Goal: Task Accomplishment & Management: Manage account settings

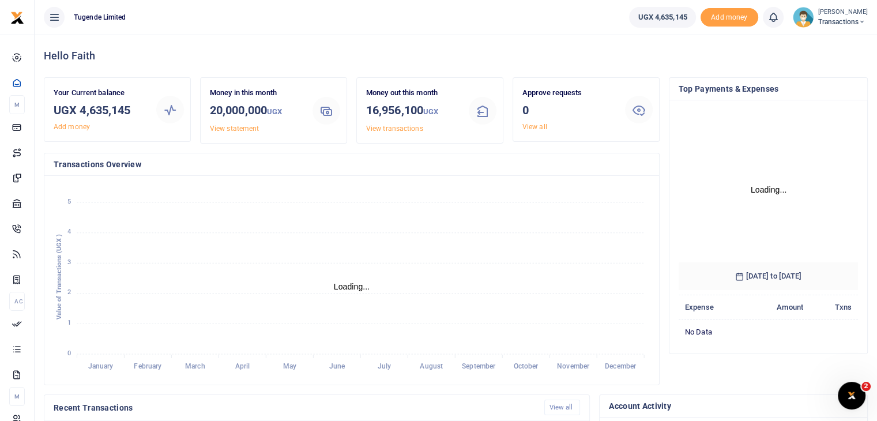
click at [806, 14] on img at bounding box center [803, 17] width 21 height 21
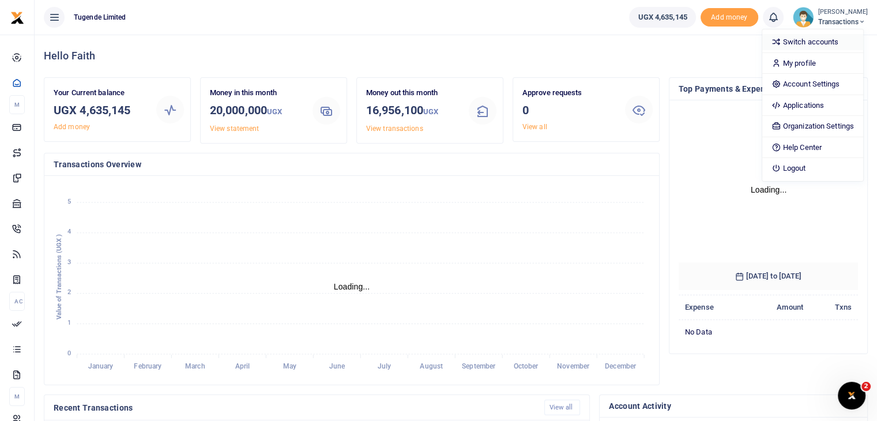
click at [817, 40] on link "Switch accounts" at bounding box center [813, 42] width 101 height 16
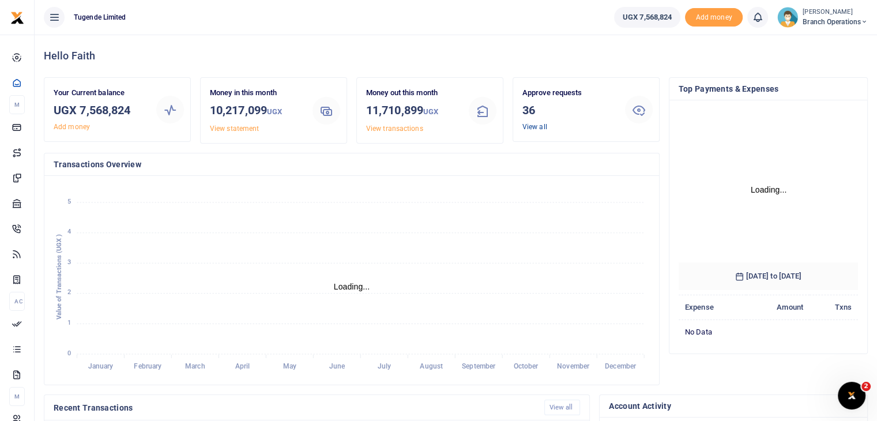
click at [535, 126] on link "View all" at bounding box center [535, 127] width 25 height 8
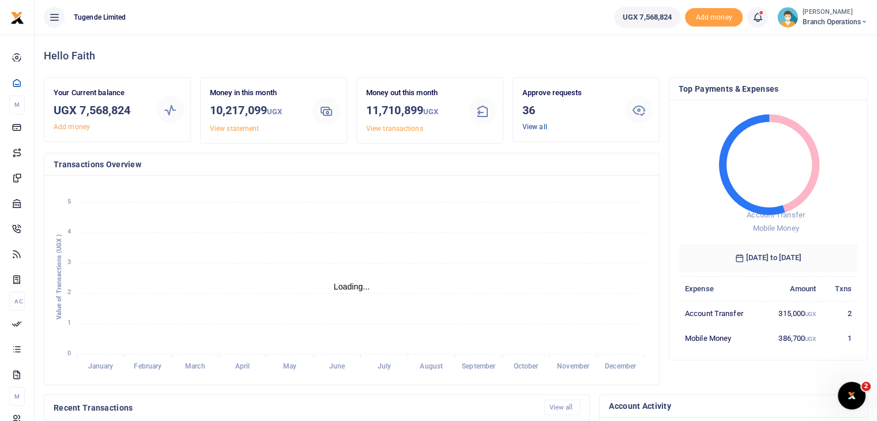
scroll to position [9, 9]
click at [528, 125] on link "View all" at bounding box center [535, 127] width 25 height 8
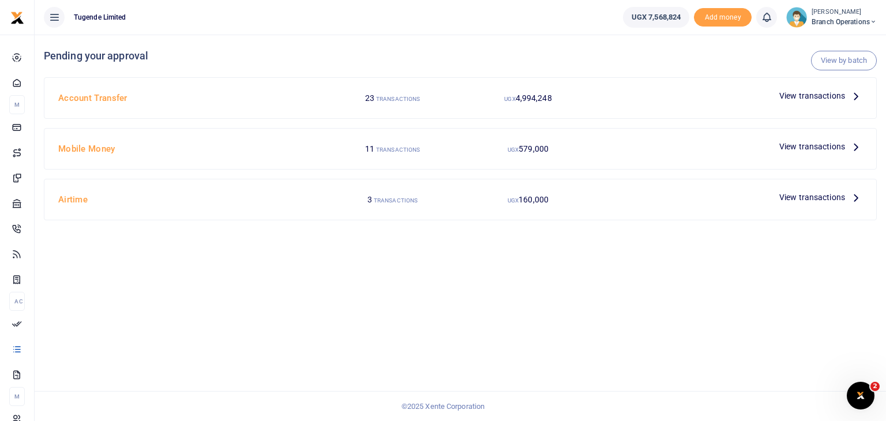
click at [796, 199] on span "View transactions" at bounding box center [812, 197] width 66 height 13
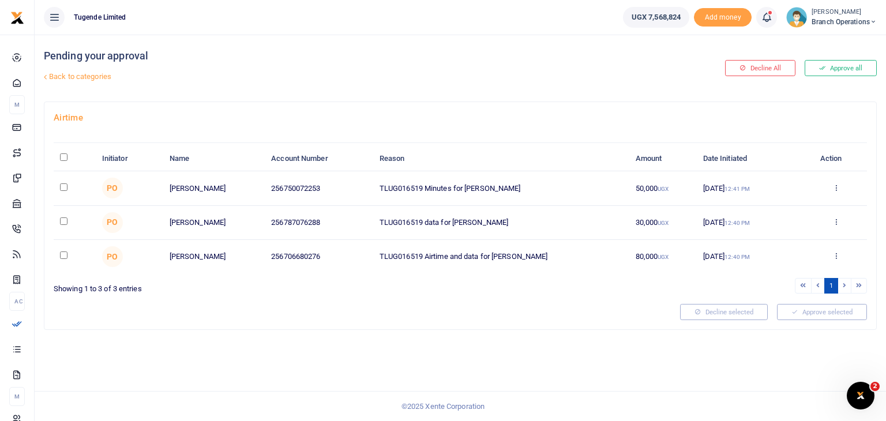
click at [65, 158] on input "\a \a : activate to sort column descending" at bounding box center [63, 156] width 7 height 7
checkbox input "true"
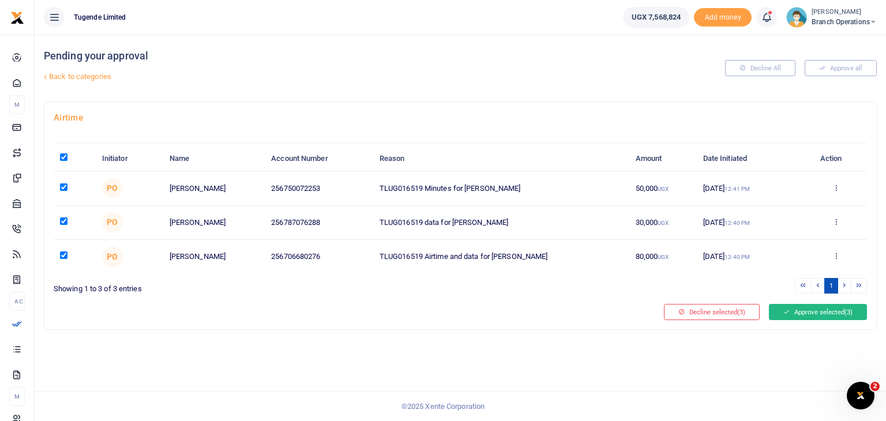
click at [801, 307] on button "Approve selected (3)" at bounding box center [818, 312] width 98 height 16
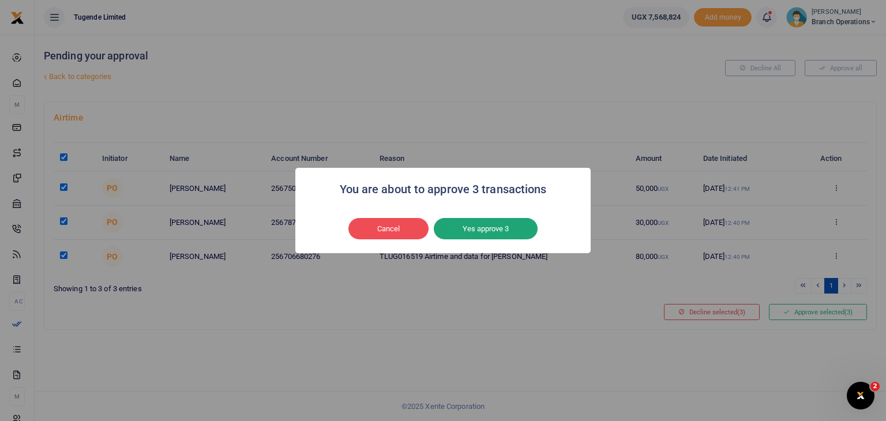
click at [505, 227] on button "Yes approve 3" at bounding box center [486, 229] width 104 height 22
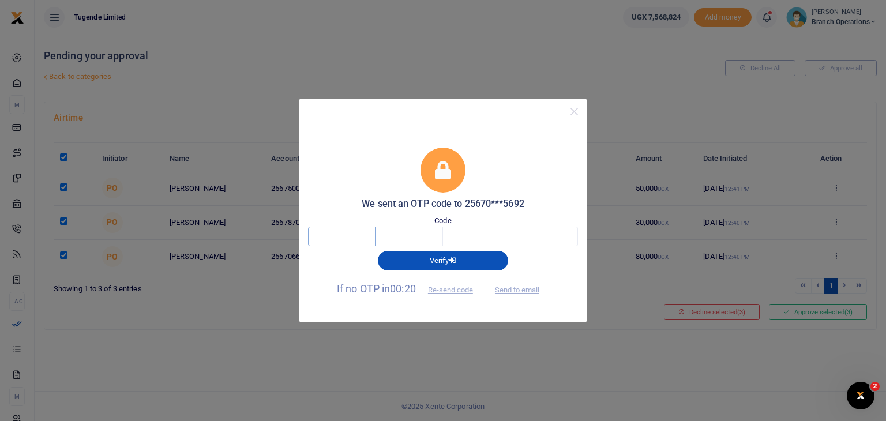
click at [356, 236] on input "text" at bounding box center [341, 237] width 67 height 20
type input "9"
type input "4"
type input "8"
type input "5"
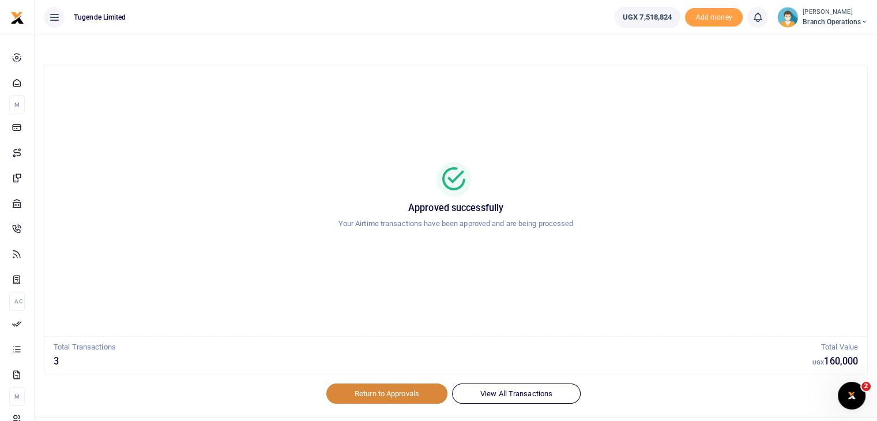
click at [390, 398] on link "Return to Approvals" at bounding box center [386, 394] width 121 height 20
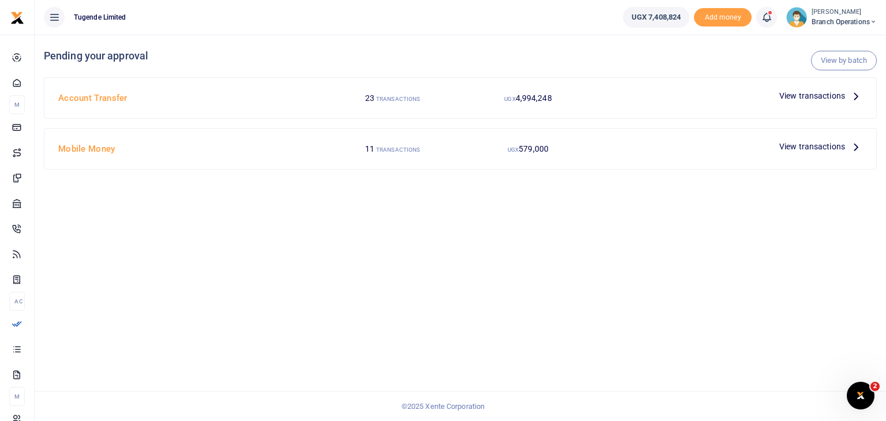
click at [795, 145] on span "View transactions" at bounding box center [812, 146] width 66 height 13
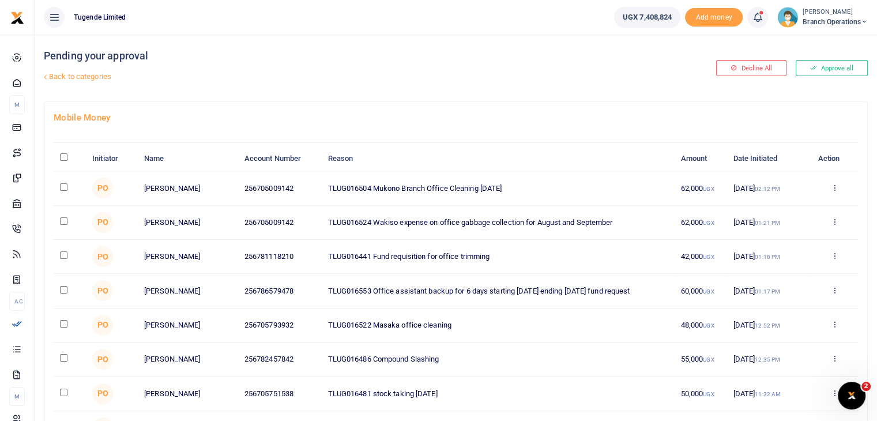
click at [65, 158] on input "\a \a : activate to sort column descending" at bounding box center [63, 156] width 7 height 7
checkbox input "true"
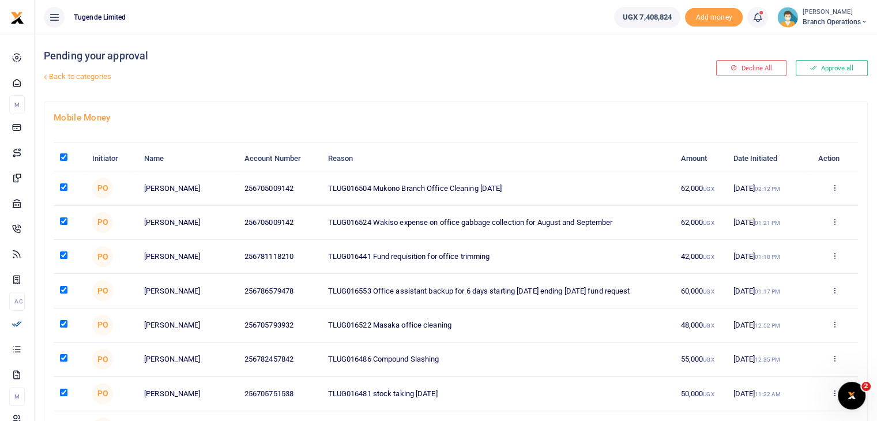
checkbox input "true"
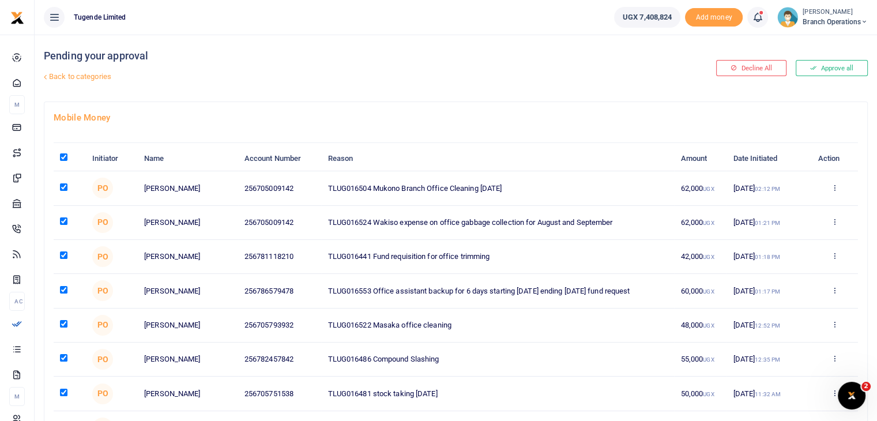
checkbox input "true"
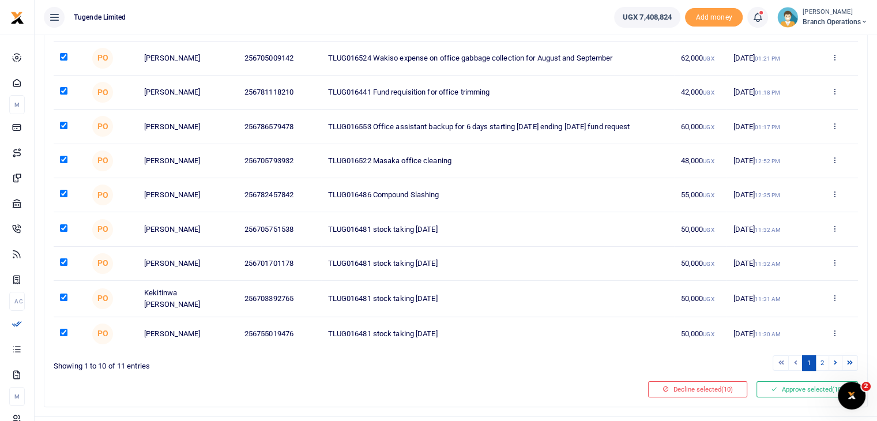
scroll to position [180, 0]
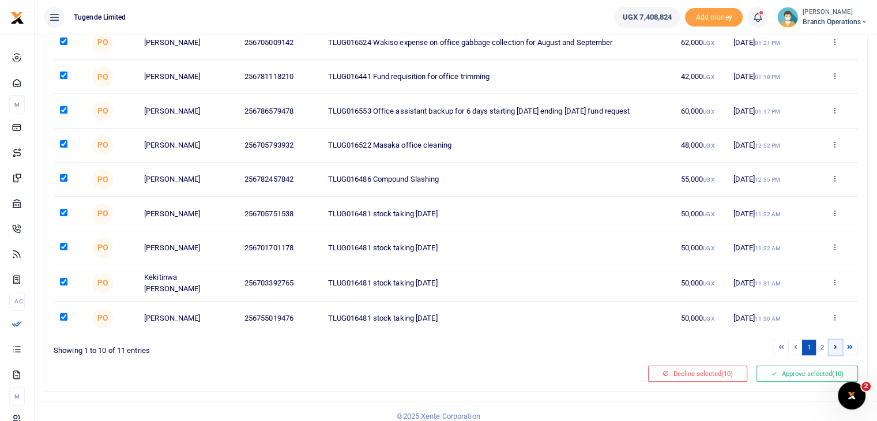
click at [835, 344] on icon at bounding box center [835, 347] width 3 height 6
checkbox input "false"
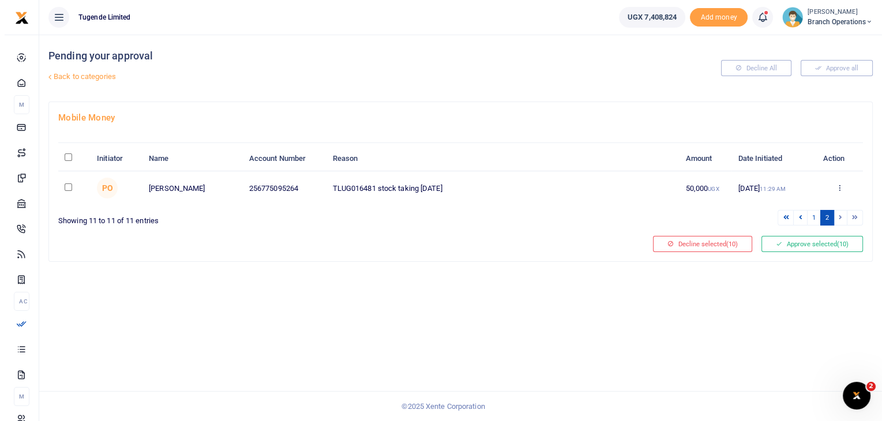
scroll to position [0, 0]
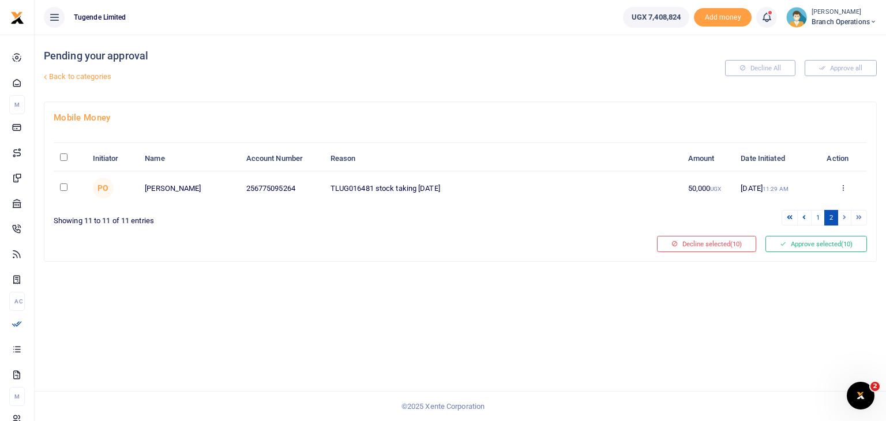
click at [65, 187] on input "checkbox" at bounding box center [63, 186] width 7 height 7
checkbox input "true"
click at [795, 239] on button "Approve selected (11)" at bounding box center [816, 244] width 102 height 16
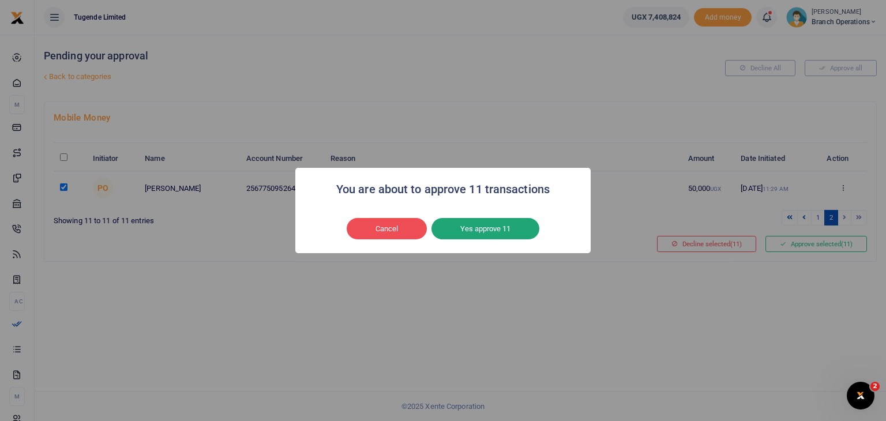
click at [485, 227] on button "Yes approve 11" at bounding box center [485, 229] width 108 height 22
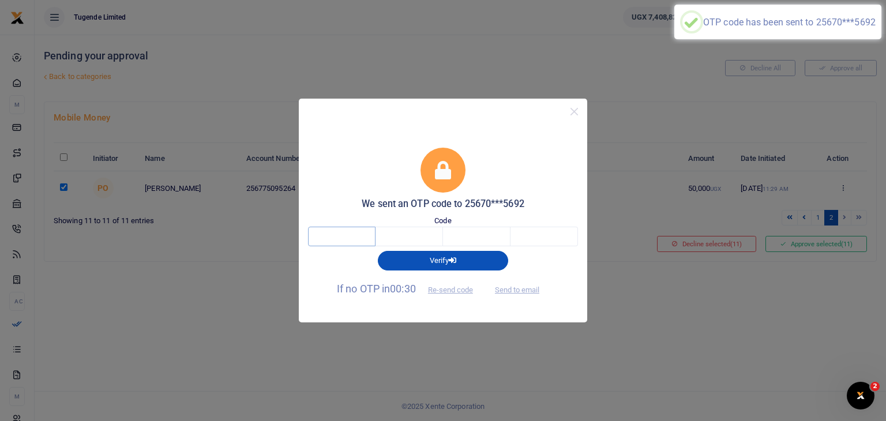
click at [353, 240] on input "text" at bounding box center [341, 237] width 67 height 20
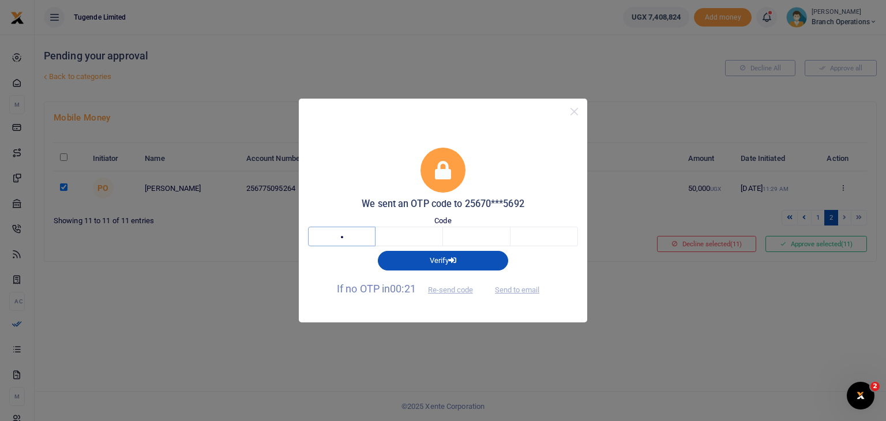
type input "4"
type input "0"
type input "9"
type input "5"
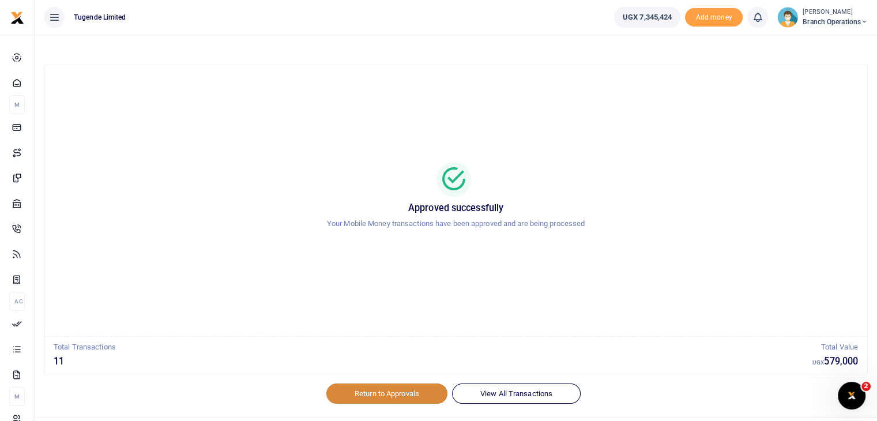
click at [399, 395] on link "Return to Approvals" at bounding box center [386, 394] width 121 height 20
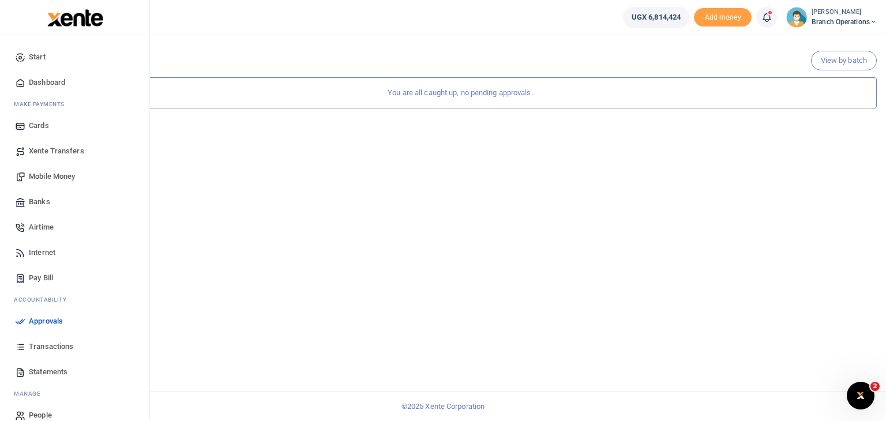
click at [43, 351] on span "Transactions" at bounding box center [51, 347] width 44 height 12
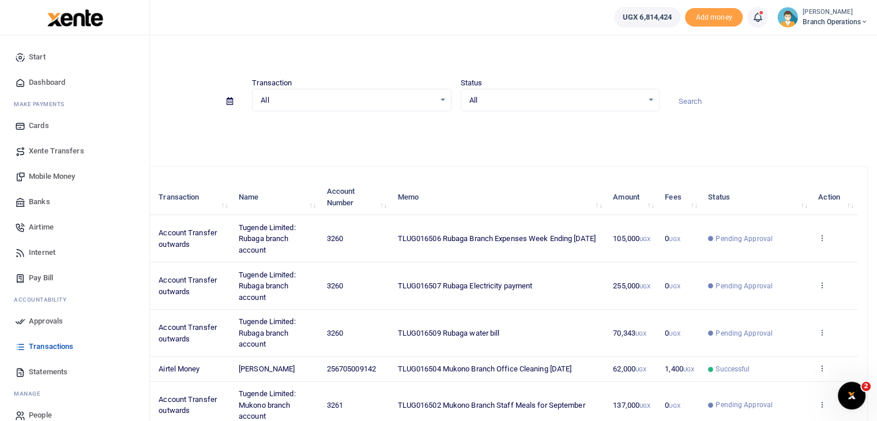
click at [44, 324] on span "Approvals" at bounding box center [46, 322] width 34 height 12
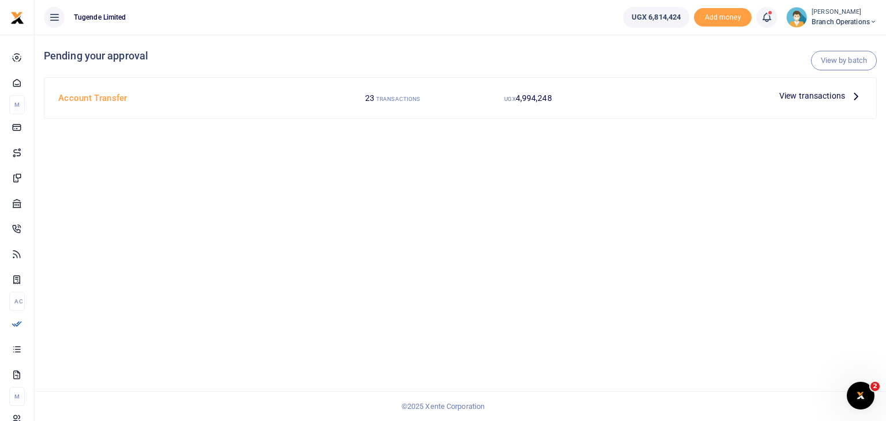
click at [807, 99] on span "View transactions" at bounding box center [812, 95] width 66 height 13
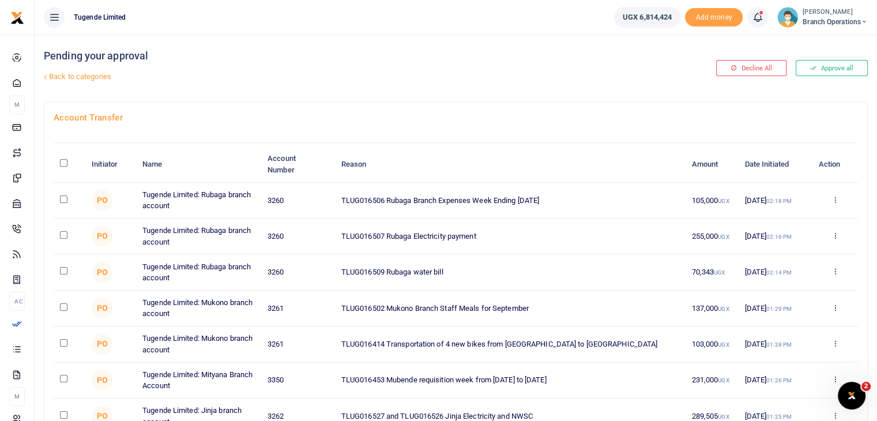
click at [62, 231] on input "checkbox" at bounding box center [63, 234] width 7 height 7
checkbox input "true"
click at [63, 271] on input "checkbox" at bounding box center [63, 270] width 7 height 7
checkbox input "true"
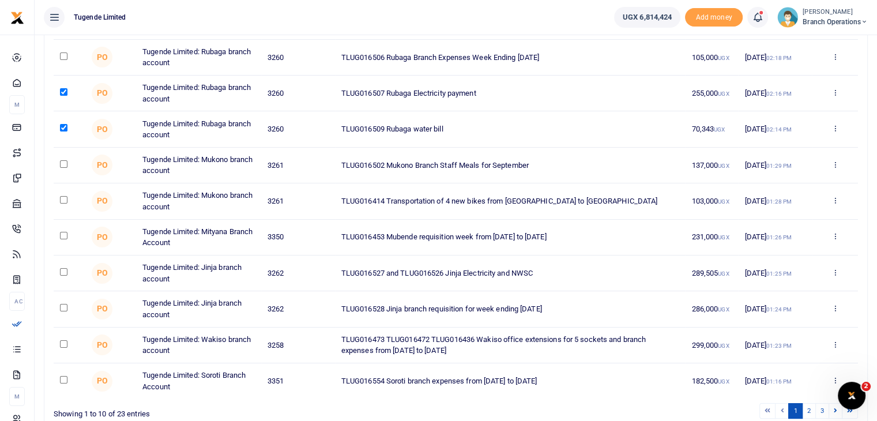
scroll to position [146, 0]
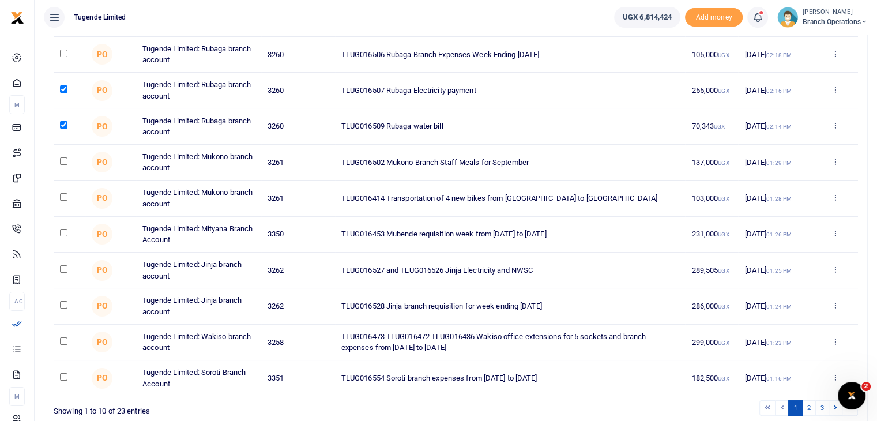
click at [61, 267] on input "checkbox" at bounding box center [63, 268] width 7 height 7
checkbox input "true"
click at [62, 195] on input "checkbox" at bounding box center [63, 196] width 7 height 7
checkbox input "true"
click at [63, 339] on input "checkbox" at bounding box center [63, 340] width 7 height 7
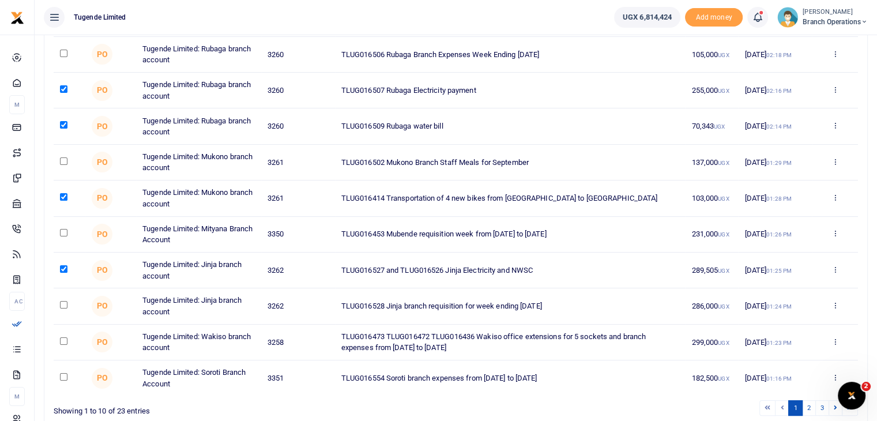
checkbox input "true"
click at [810, 408] on link "2" at bounding box center [809, 408] width 14 height 16
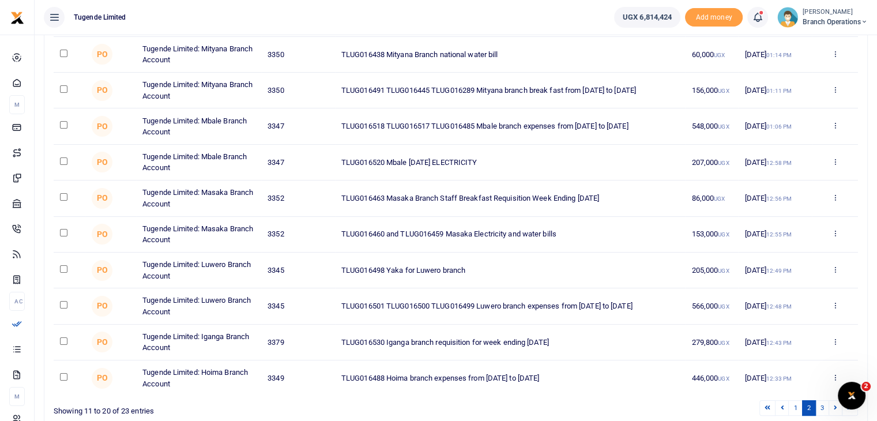
click at [63, 50] on input "checkbox" at bounding box center [63, 53] width 7 height 7
checkbox input "true"
click at [63, 160] on input "checkbox" at bounding box center [63, 160] width 7 height 7
checkbox input "true"
click at [62, 231] on input "checkbox" at bounding box center [63, 232] width 7 height 7
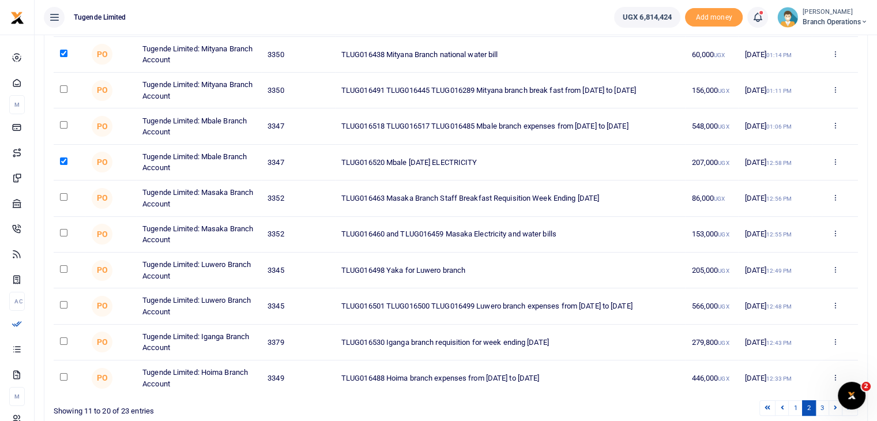
checkbox input "true"
click at [64, 268] on input "checkbox" at bounding box center [63, 268] width 7 height 7
checkbox input "true"
click at [63, 374] on input "checkbox" at bounding box center [63, 376] width 7 height 7
checkbox input "true"
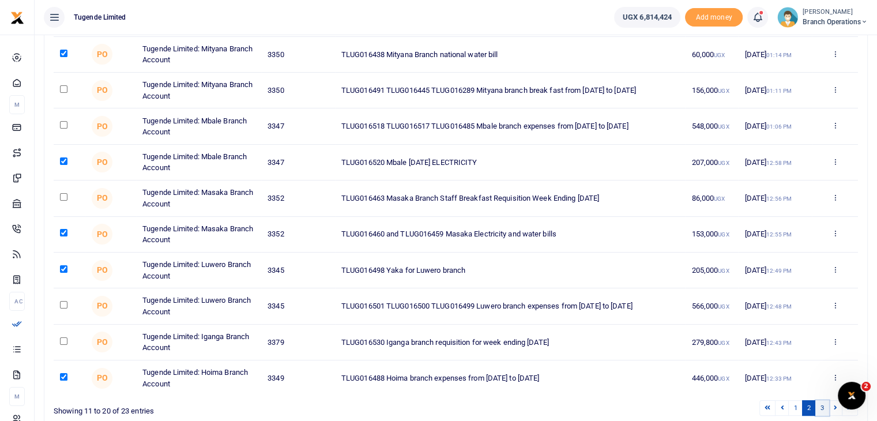
click at [821, 406] on link "3" at bounding box center [823, 408] width 14 height 16
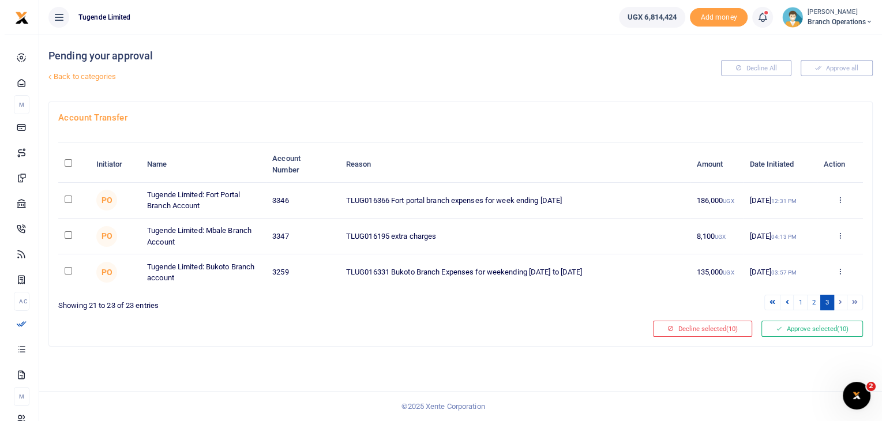
scroll to position [0, 0]
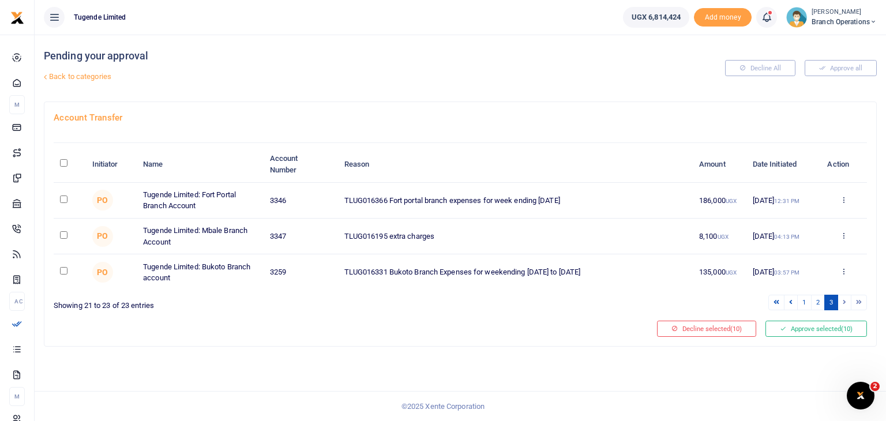
click at [65, 233] on input "checkbox" at bounding box center [63, 234] width 7 height 7
checkbox input "true"
click at [64, 271] on input "checkbox" at bounding box center [63, 270] width 7 height 7
checkbox input "true"
click at [801, 325] on button "Approve selected (12)" at bounding box center [816, 329] width 102 height 16
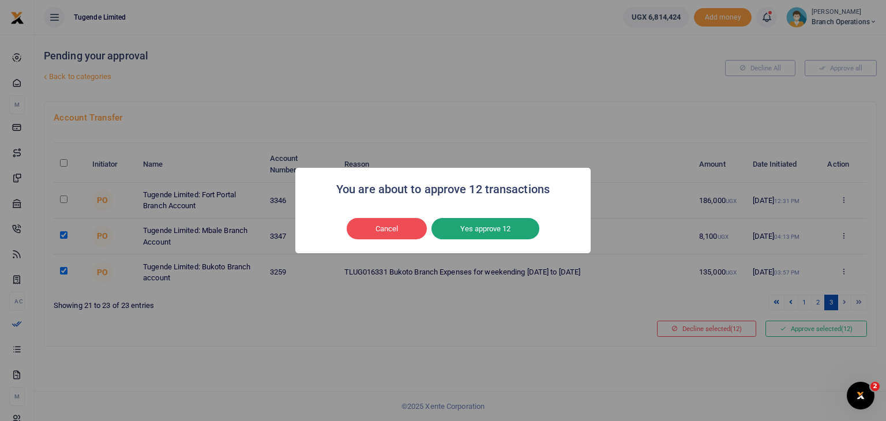
click at [502, 230] on button "Yes approve 12" at bounding box center [485, 229] width 108 height 22
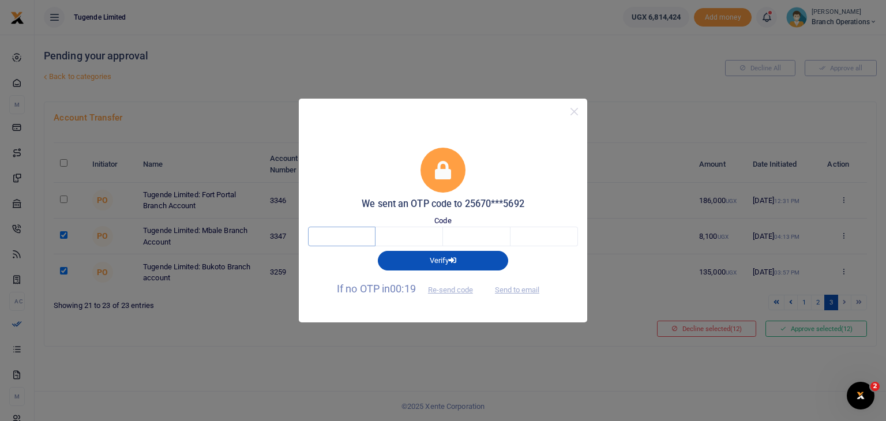
click at [350, 239] on input "text" at bounding box center [341, 237] width 67 height 20
type input "2"
type input "7"
type input "8"
type input "4"
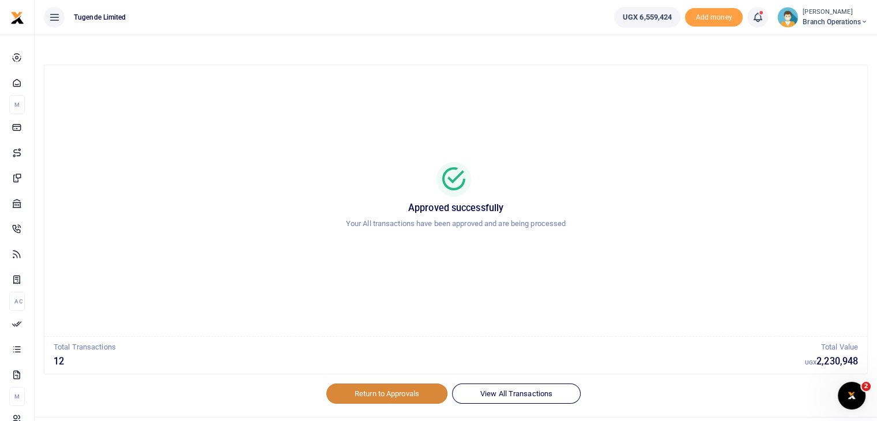
click at [392, 392] on link "Return to Approvals" at bounding box center [386, 394] width 121 height 20
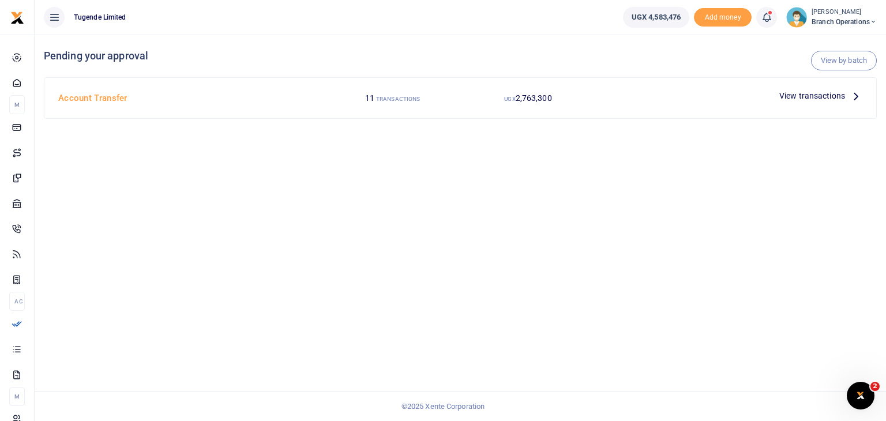
click at [811, 97] on span "View transactions" at bounding box center [812, 95] width 66 height 13
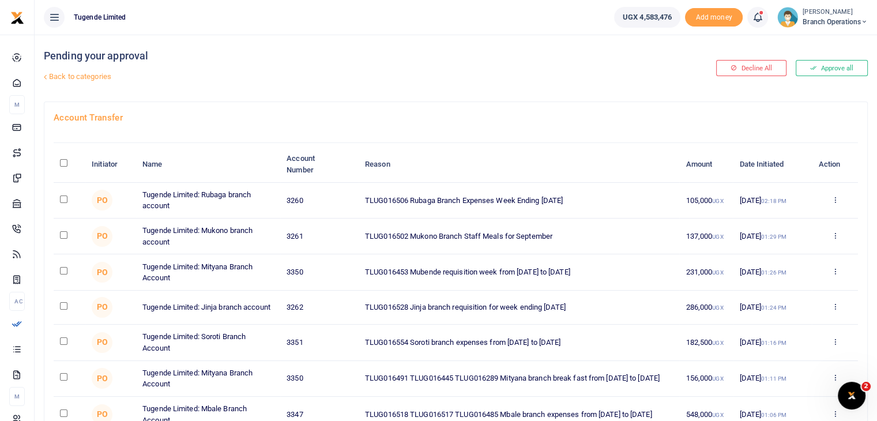
click at [62, 197] on input "checkbox" at bounding box center [63, 199] width 7 height 7
checkbox input "true"
click at [63, 234] on input "checkbox" at bounding box center [63, 234] width 7 height 7
checkbox input "true"
click at [62, 307] on input "checkbox" at bounding box center [63, 305] width 7 height 7
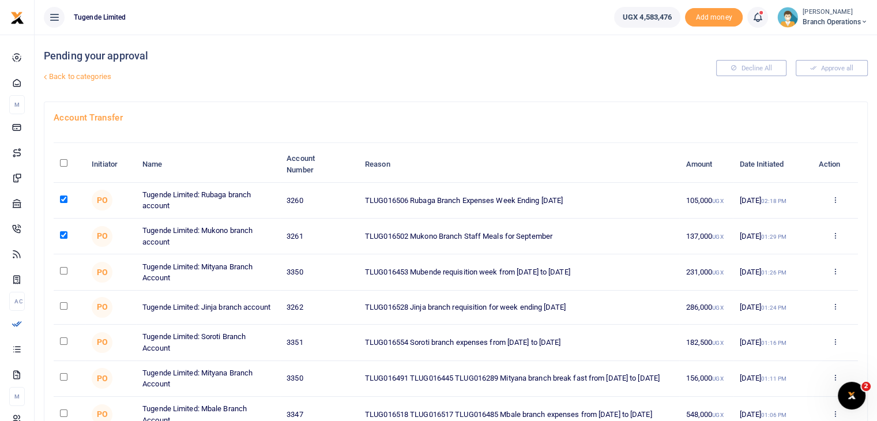
checkbox input "true"
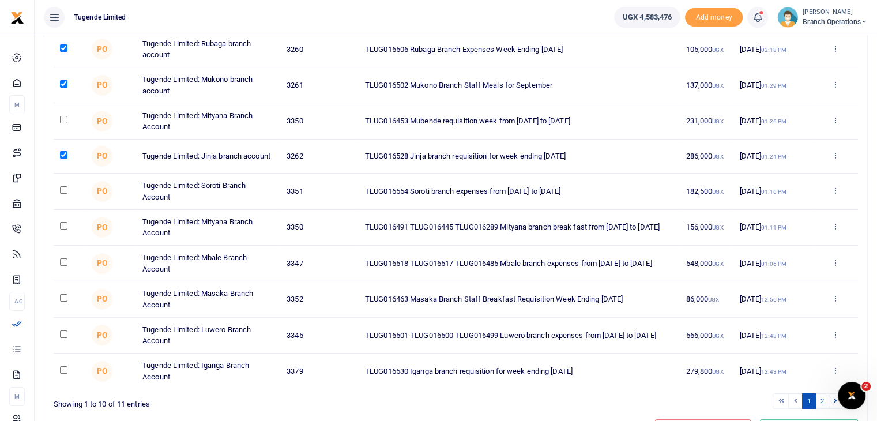
scroll to position [160, 0]
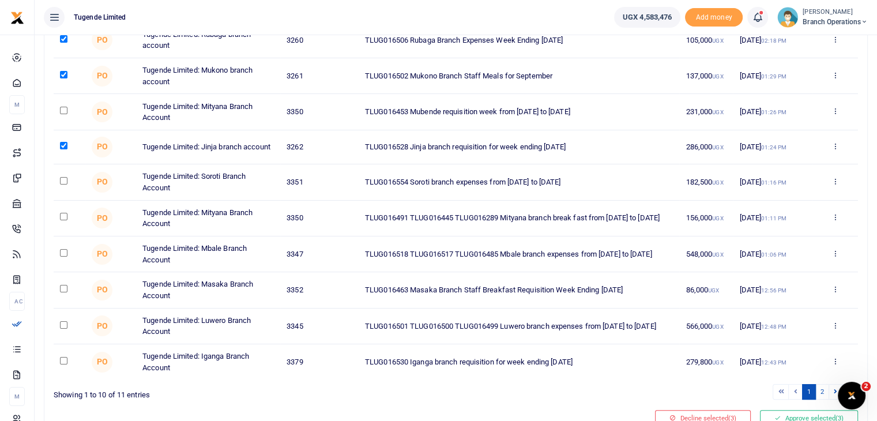
click at [64, 361] on input "checkbox" at bounding box center [63, 360] width 7 height 7
checkbox input "true"
click at [63, 287] on input "checkbox" at bounding box center [63, 288] width 7 height 7
checkbox input "true"
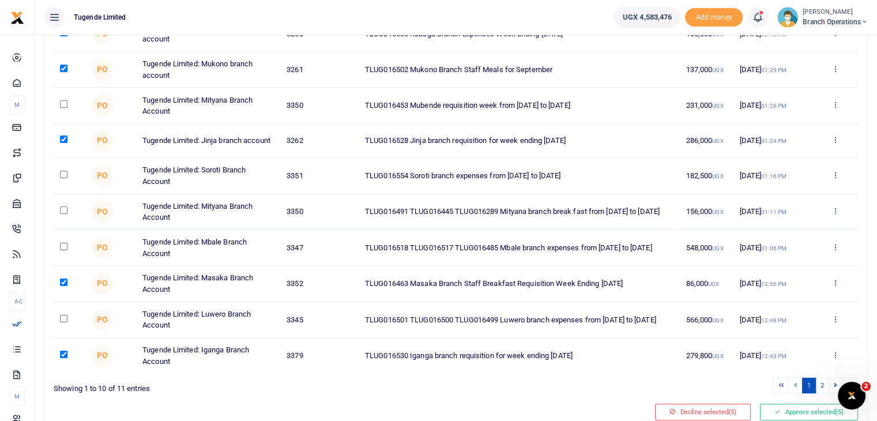
scroll to position [168, 0]
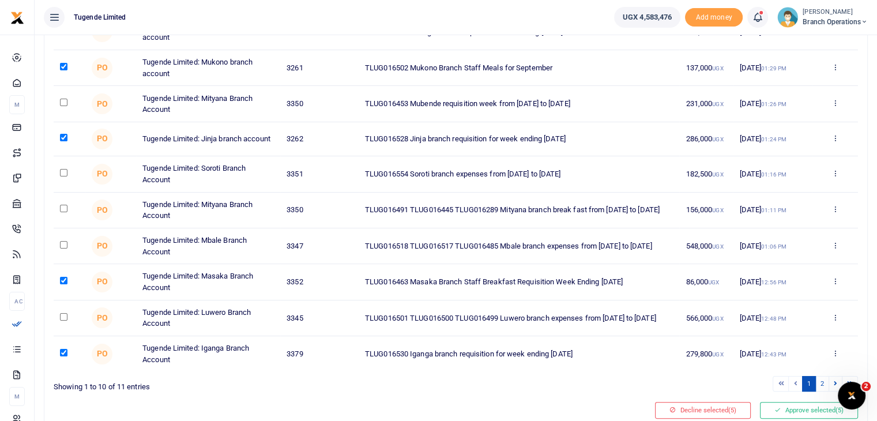
click at [62, 172] on input "checkbox" at bounding box center [63, 172] width 7 height 7
checkbox input "true"
click at [810, 410] on button "Approve selected (6)" at bounding box center [809, 410] width 98 height 16
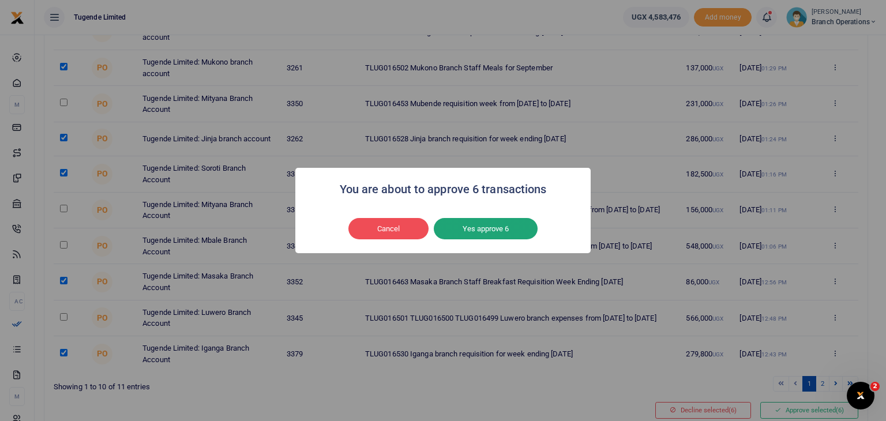
click at [493, 238] on button "Yes approve 6" at bounding box center [486, 229] width 104 height 22
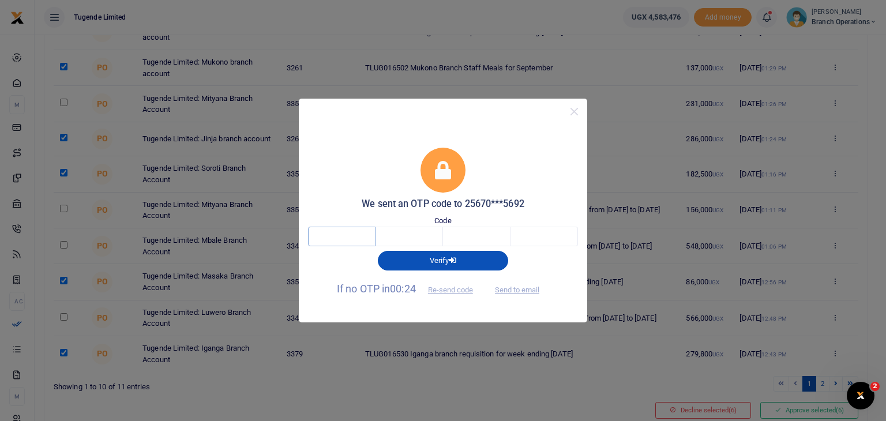
click at [344, 234] on input "text" at bounding box center [341, 237] width 67 height 20
type input "3"
type input "8"
type input "4"
type input "0"
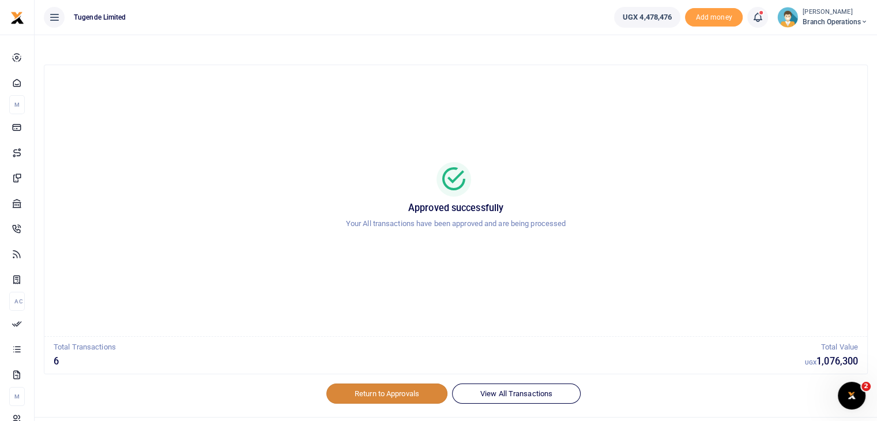
click at [383, 393] on link "Return to Approvals" at bounding box center [386, 394] width 121 height 20
click at [389, 390] on link "Return to Approvals" at bounding box center [386, 394] width 121 height 20
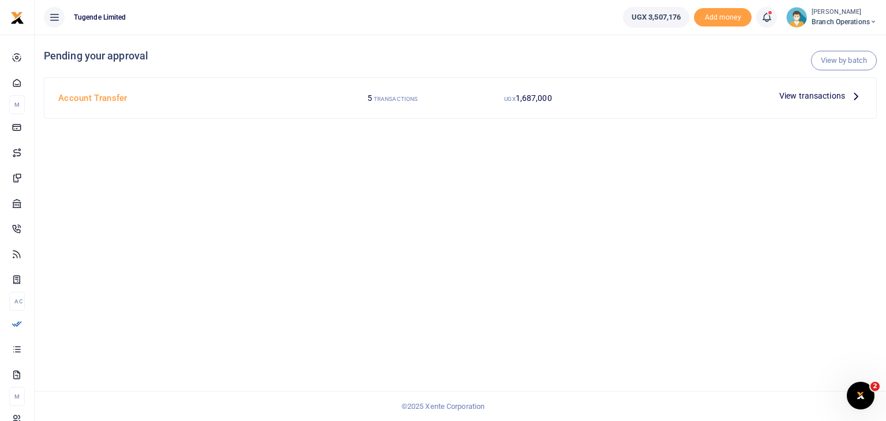
click at [799, 95] on span "View transactions" at bounding box center [812, 95] width 66 height 13
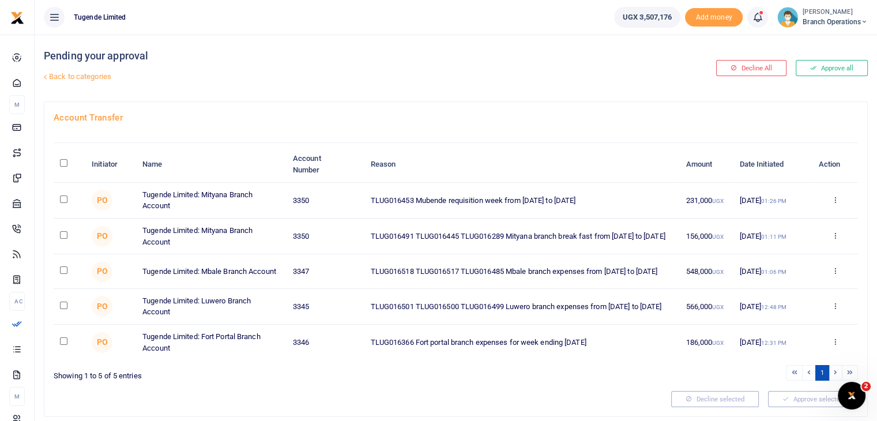
click at [65, 198] on input "checkbox" at bounding box center [63, 199] width 7 height 7
checkbox input "true"
click at [63, 269] on input "checkbox" at bounding box center [63, 269] width 7 height 7
checkbox input "true"
click at [64, 234] on input "checkbox" at bounding box center [63, 234] width 7 height 7
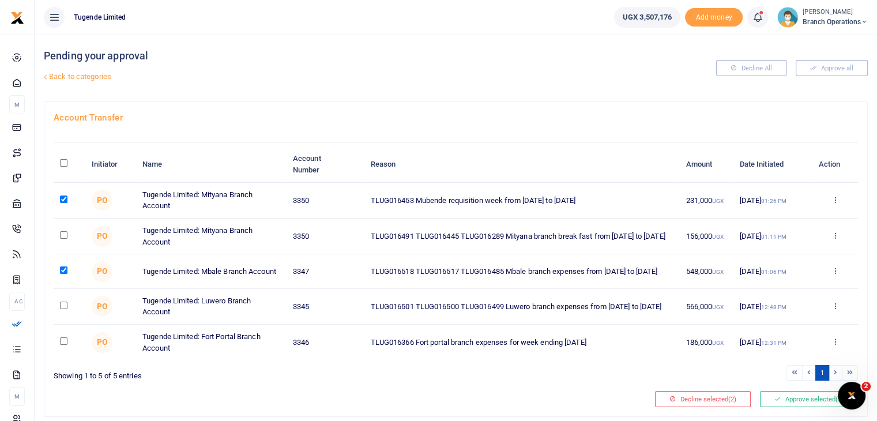
checkbox input "true"
click at [784, 397] on button "Approve selected (3)" at bounding box center [809, 399] width 98 height 16
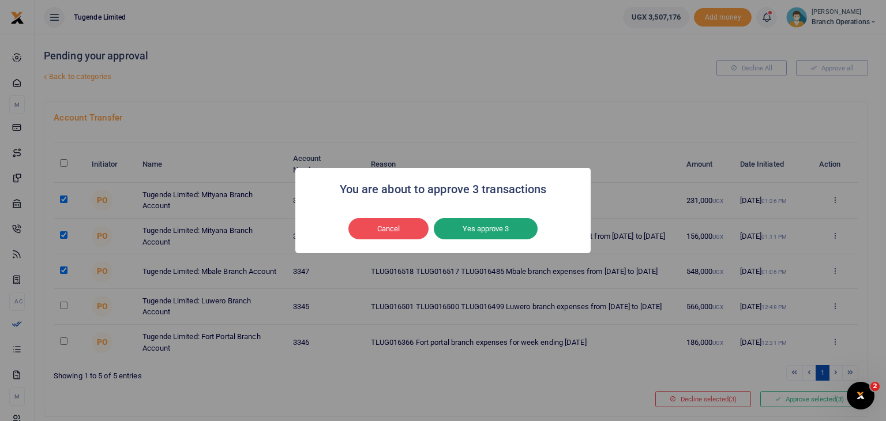
click at [500, 232] on button "Yes approve 3" at bounding box center [486, 229] width 104 height 22
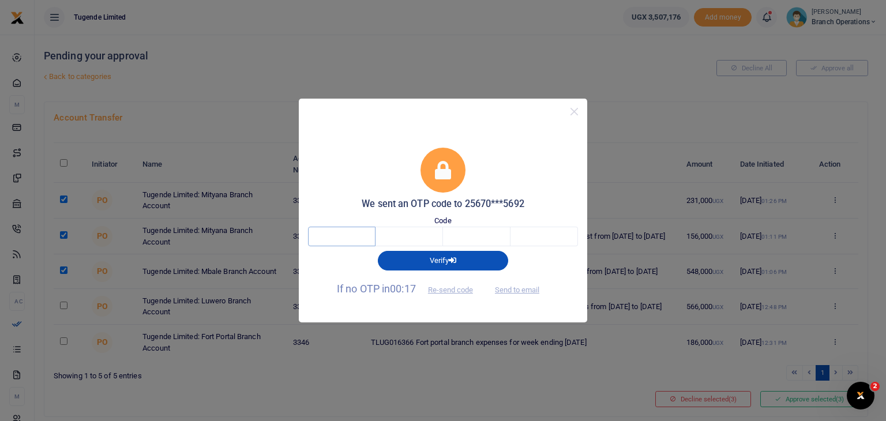
click at [332, 235] on input "text" at bounding box center [341, 237] width 67 height 20
type input "1"
type input "6"
type input "7"
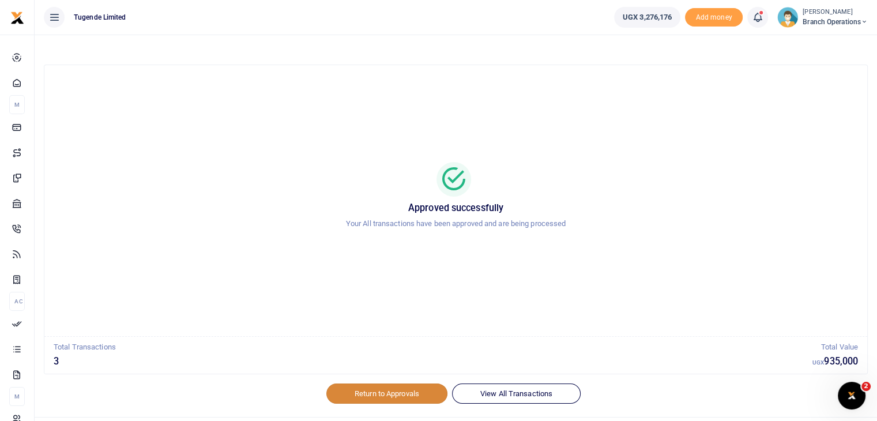
click at [387, 397] on link "Return to Approvals" at bounding box center [386, 394] width 121 height 20
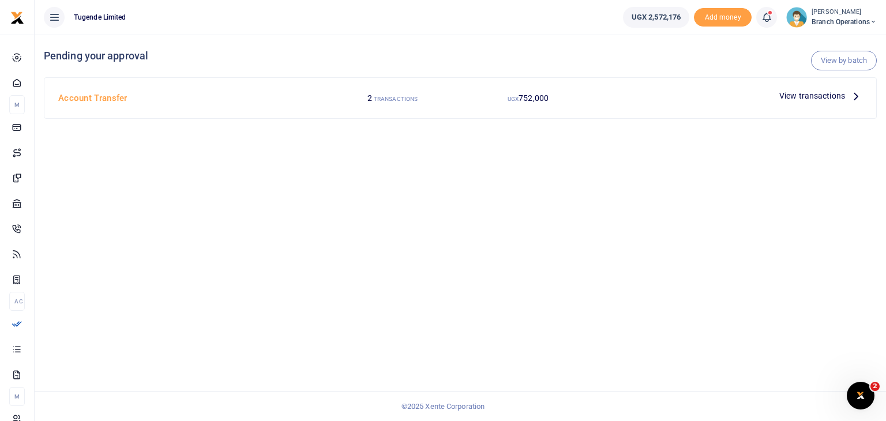
click at [790, 95] on span "View transactions" at bounding box center [812, 95] width 66 height 13
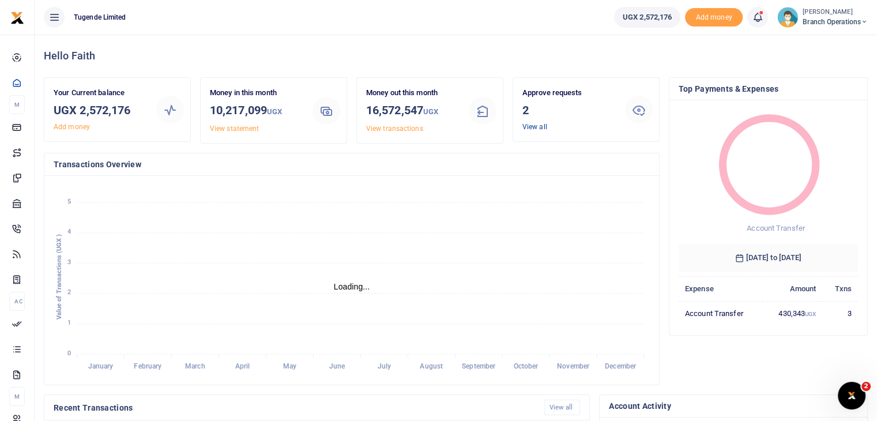
scroll to position [9, 9]
click at [539, 128] on link "View all" at bounding box center [535, 127] width 25 height 8
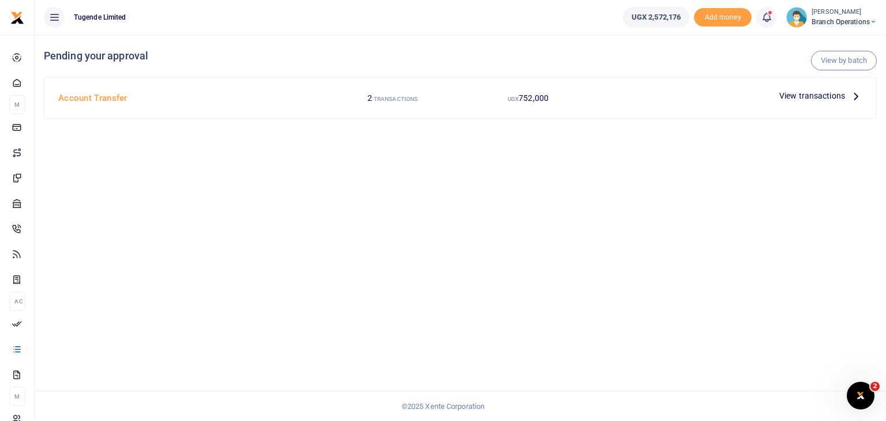
click at [796, 20] on img at bounding box center [796, 17] width 21 height 21
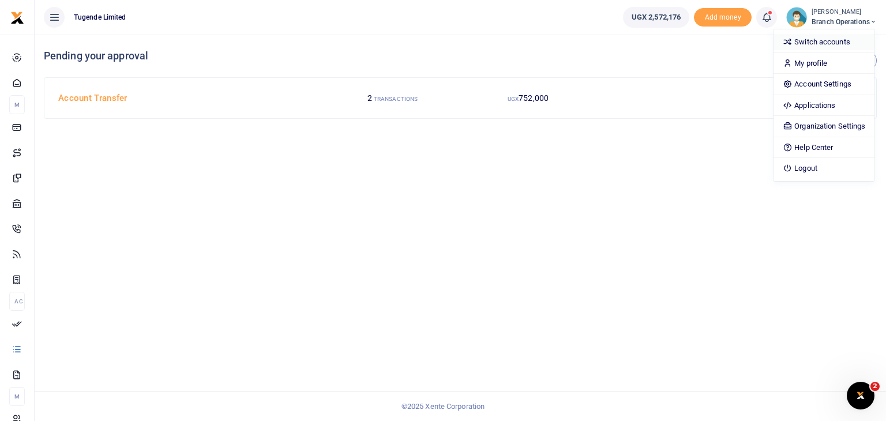
click at [807, 43] on link "Switch accounts" at bounding box center [824, 42] width 101 height 16
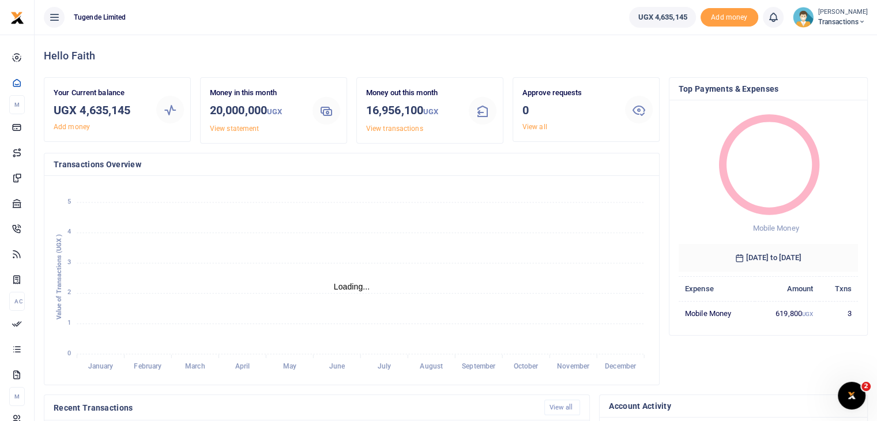
scroll to position [9, 9]
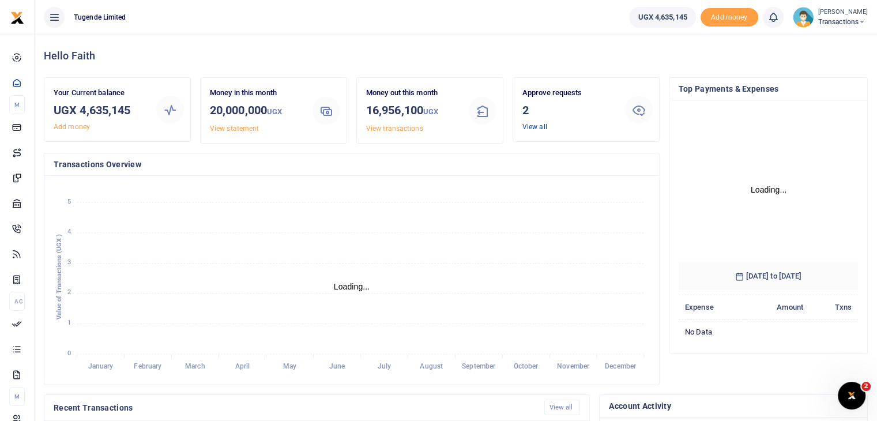
click at [533, 127] on link "View all" at bounding box center [535, 127] width 25 height 8
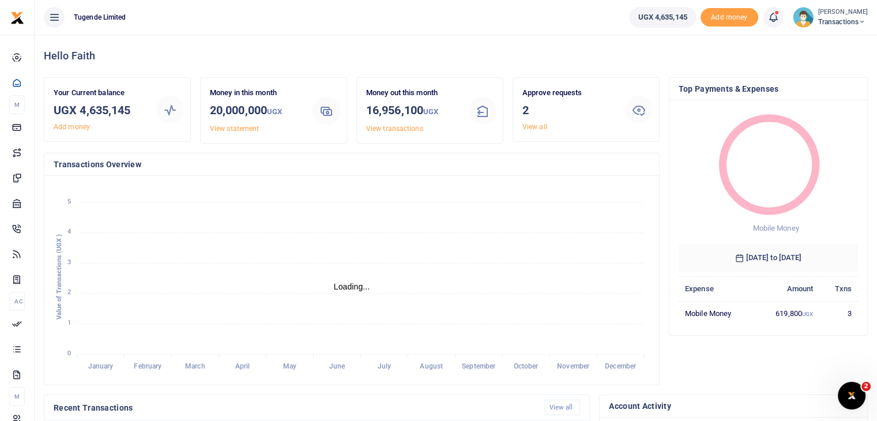
scroll to position [9, 9]
click at [535, 125] on link "View all" at bounding box center [535, 127] width 25 height 8
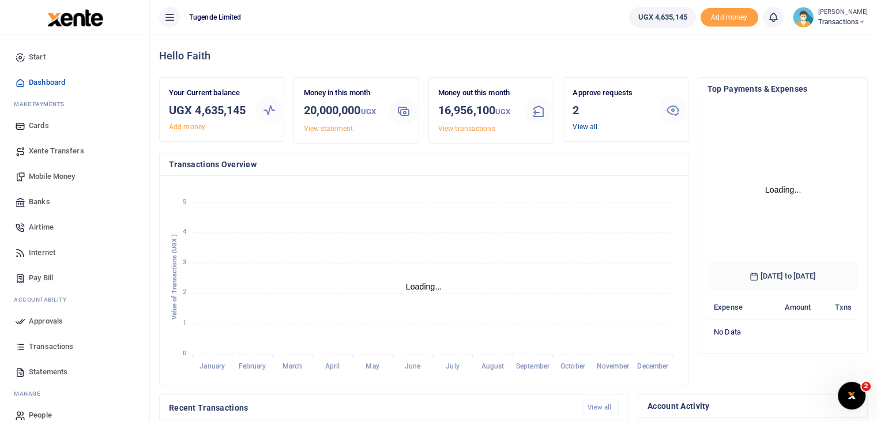
click at [584, 130] on link "View all" at bounding box center [585, 127] width 25 height 8
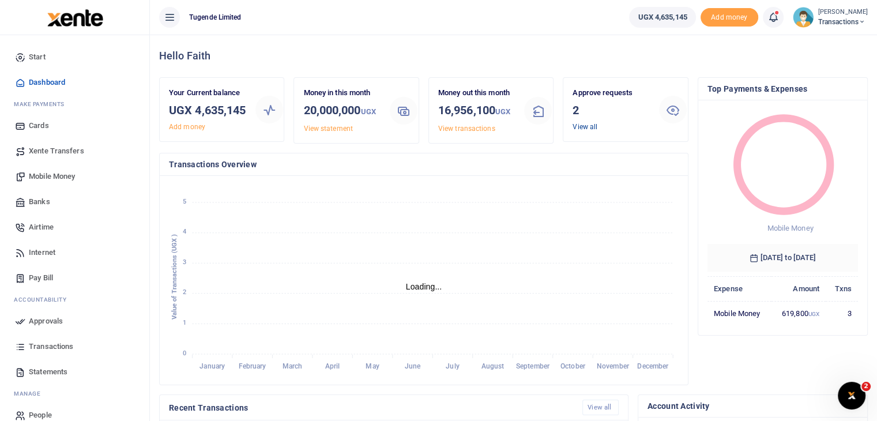
scroll to position [9, 9]
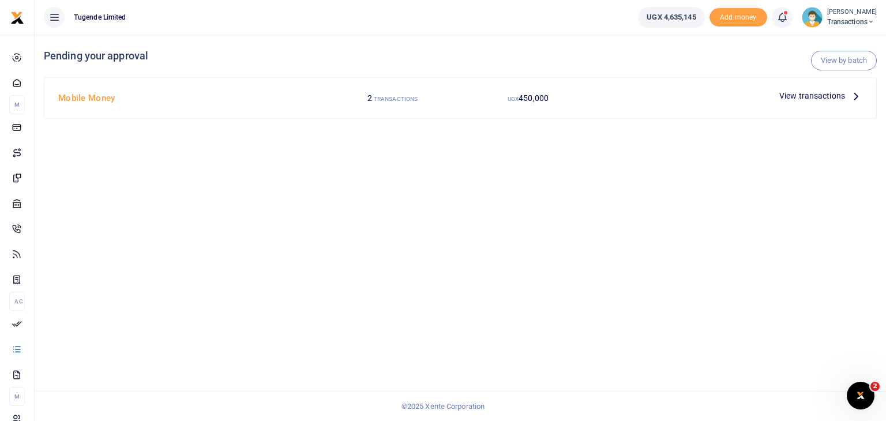
click at [816, 93] on span "View transactions" at bounding box center [812, 95] width 66 height 13
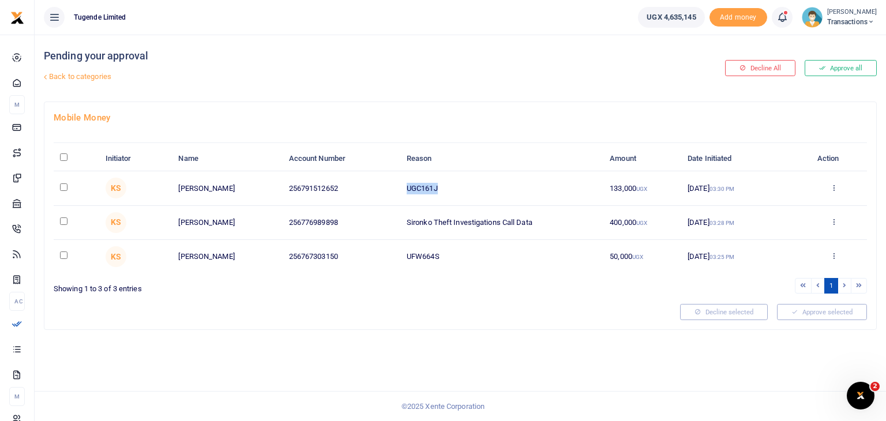
drag, startPoint x: 403, startPoint y: 186, endPoint x: 451, endPoint y: 185, distance: 48.5
click at [451, 185] on td "UGC161J" at bounding box center [501, 188] width 203 height 34
copy td "UGC161J"
click at [63, 187] on input "checkbox" at bounding box center [63, 186] width 7 height 7
checkbox input "true"
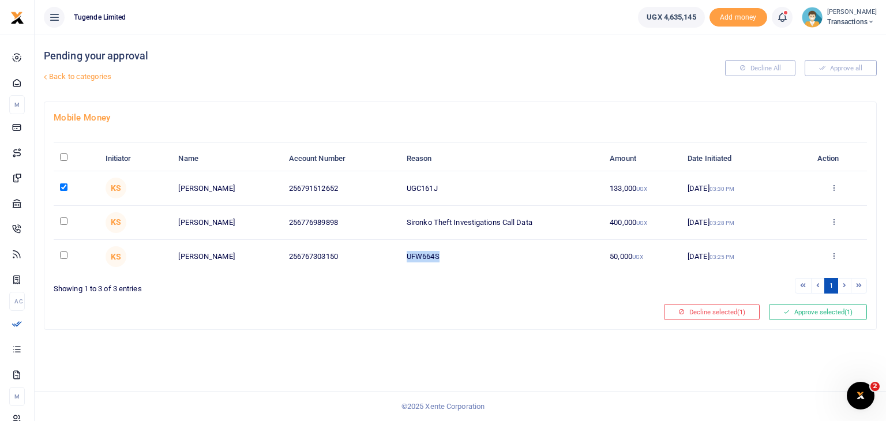
drag, startPoint x: 404, startPoint y: 256, endPoint x: 459, endPoint y: 254, distance: 54.8
click at [459, 254] on td "UFW664S" at bounding box center [501, 256] width 203 height 33
copy td "UFW664S"
click at [62, 254] on input "checkbox" at bounding box center [63, 254] width 7 height 7
checkbox input "true"
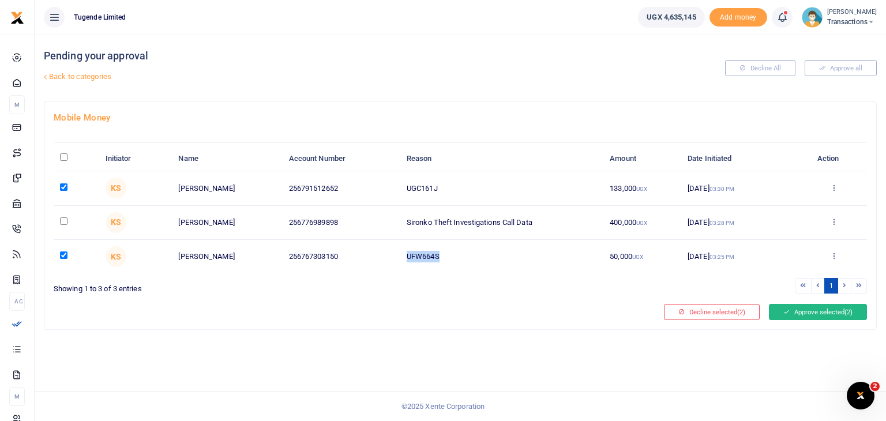
click at [831, 310] on button "Approve selected (2)" at bounding box center [818, 312] width 98 height 16
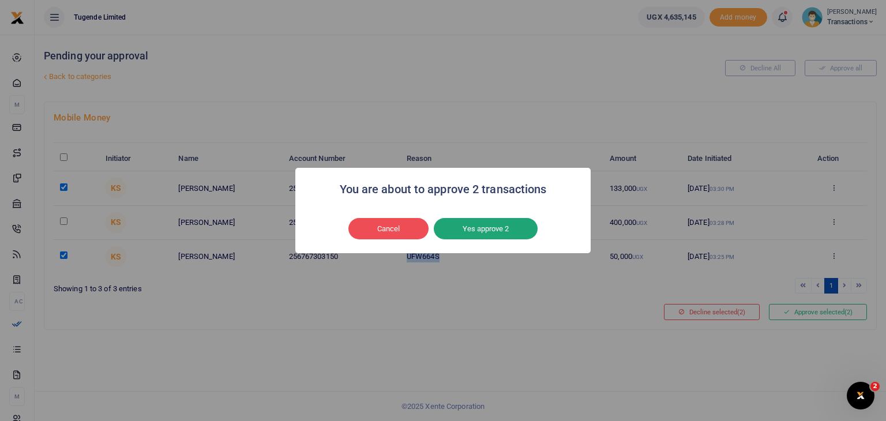
click at [491, 222] on button "Yes approve 2" at bounding box center [486, 229] width 104 height 22
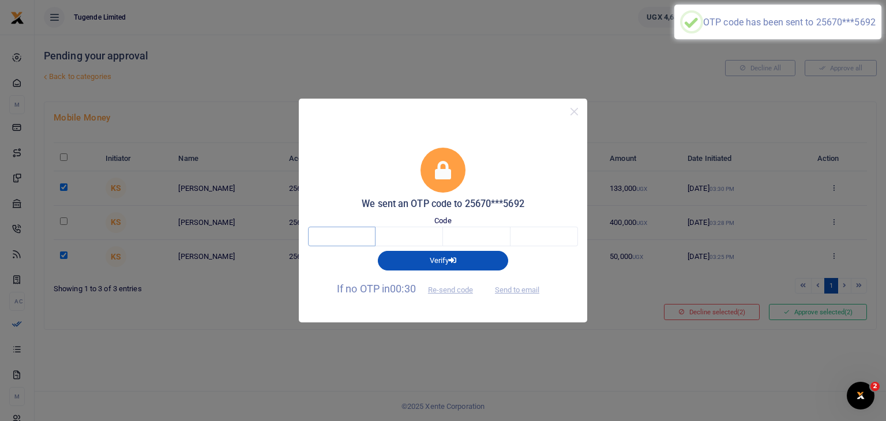
click at [352, 236] on input "text" at bounding box center [341, 237] width 67 height 20
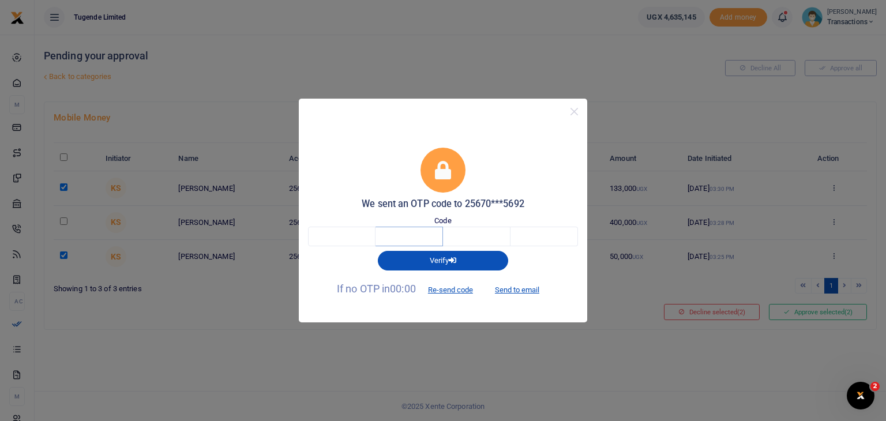
click at [415, 238] on input "text" at bounding box center [409, 237] width 67 height 20
click at [341, 233] on input "text" at bounding box center [341, 237] width 67 height 20
click at [579, 116] on button "Close" at bounding box center [574, 111] width 17 height 17
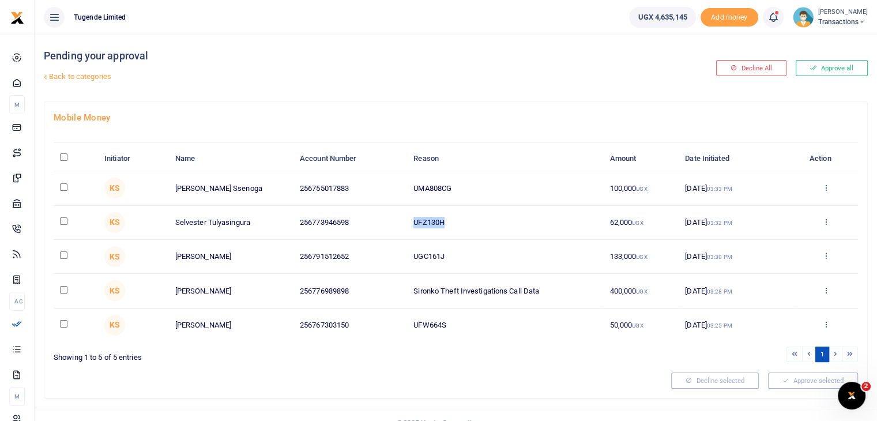
drag, startPoint x: 413, startPoint y: 221, endPoint x: 517, endPoint y: 205, distance: 105.6
click at [517, 206] on td "UFZ130H" at bounding box center [505, 223] width 196 height 34
copy td "UFZ130H"
click at [65, 220] on input "checkbox" at bounding box center [63, 220] width 7 height 7
checkbox input "true"
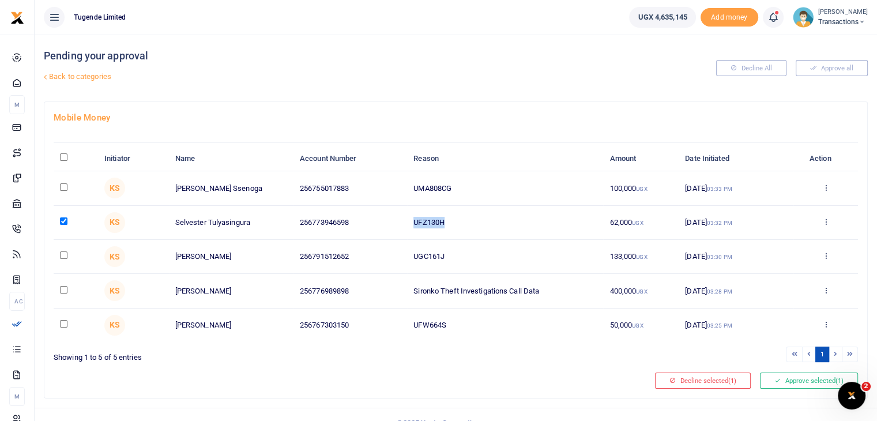
click at [62, 252] on input "checkbox" at bounding box center [63, 254] width 7 height 7
checkbox input "true"
click at [63, 321] on input "checkbox" at bounding box center [63, 323] width 7 height 7
checkbox input "true"
drag, startPoint x: 414, startPoint y: 187, endPoint x: 501, endPoint y: 186, distance: 87.1
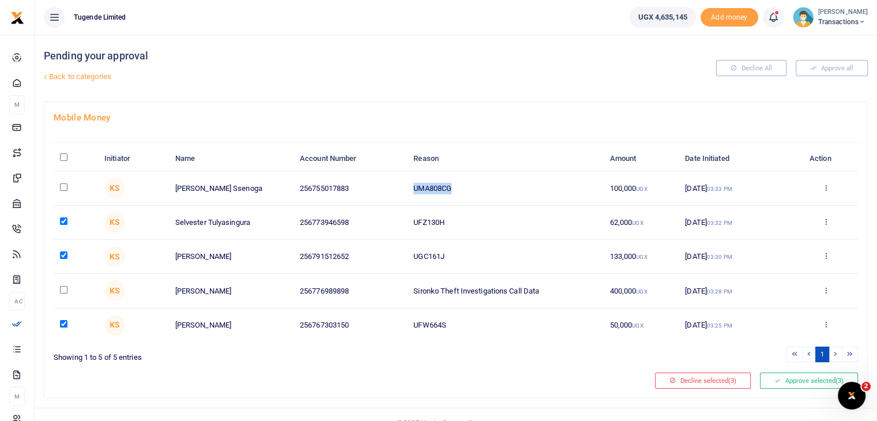
click at [501, 186] on td "UMA808CG" at bounding box center [505, 188] width 196 height 34
copy td "UMA808CG"
click at [62, 186] on input "checkbox" at bounding box center [63, 186] width 7 height 7
checkbox input "true"
click at [419, 373] on div at bounding box center [350, 381] width 602 height 16
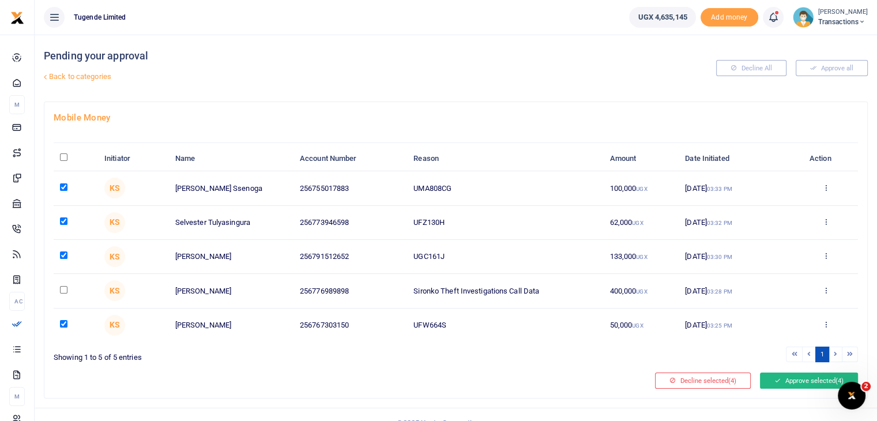
click at [794, 376] on button "Approve selected (4)" at bounding box center [809, 381] width 98 height 16
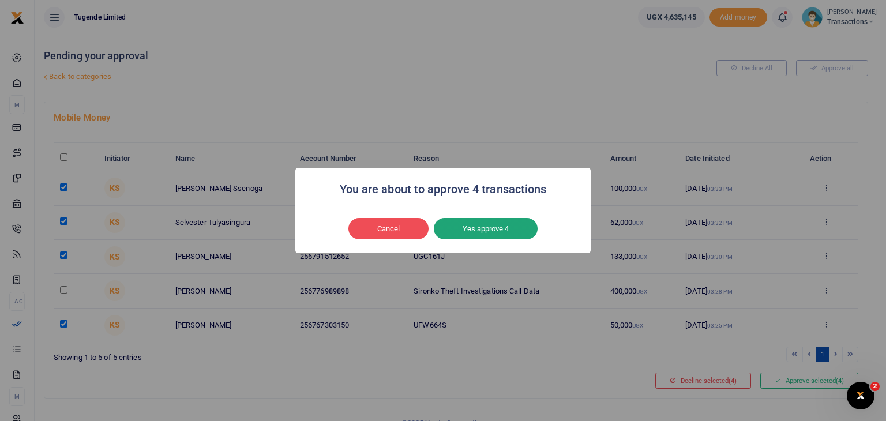
click at [515, 232] on button "Yes approve 4" at bounding box center [486, 229] width 104 height 22
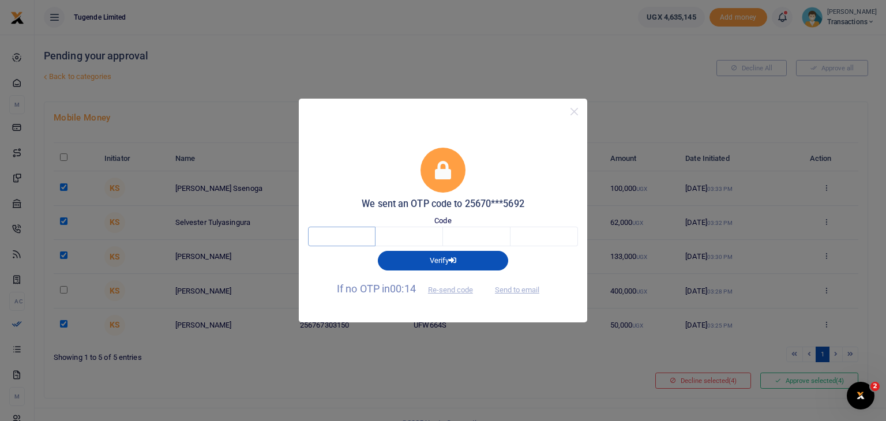
click at [329, 237] on input "text" at bounding box center [341, 237] width 67 height 20
type input "1"
type input "5"
type input "1"
type input "7"
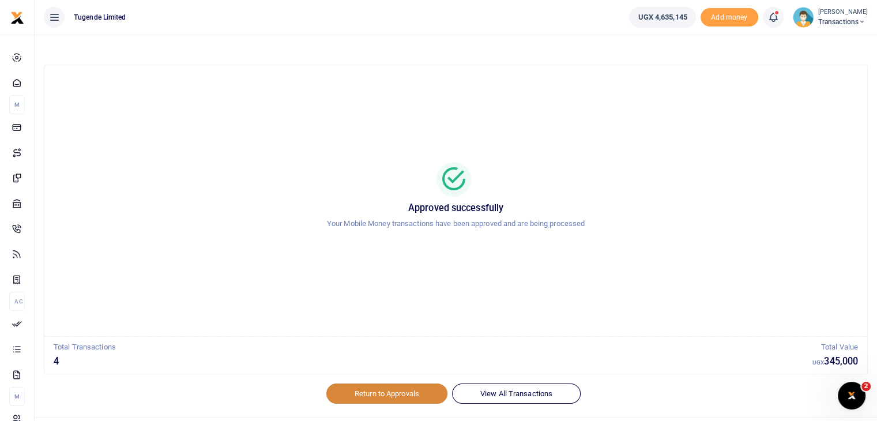
click at [396, 390] on link "Return to Approvals" at bounding box center [386, 394] width 121 height 20
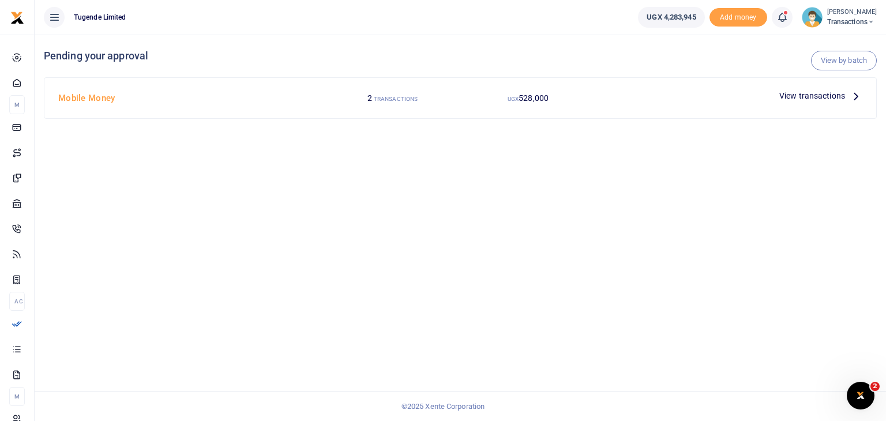
click at [807, 96] on span "View transactions" at bounding box center [812, 95] width 66 height 13
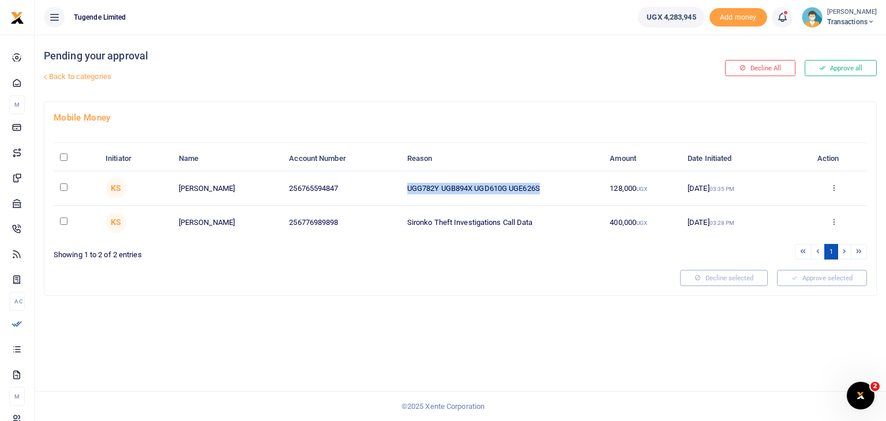
drag, startPoint x: 407, startPoint y: 185, endPoint x: 573, endPoint y: 186, distance: 165.5
click at [573, 186] on td "UGG782Y UGB894X UGD610G UGE626S" at bounding box center [502, 188] width 203 height 34
copy td "UGG782Y UGB894X UGD610G UGE626S"
click at [61, 186] on input "checkbox" at bounding box center [63, 186] width 7 height 7
checkbox input "true"
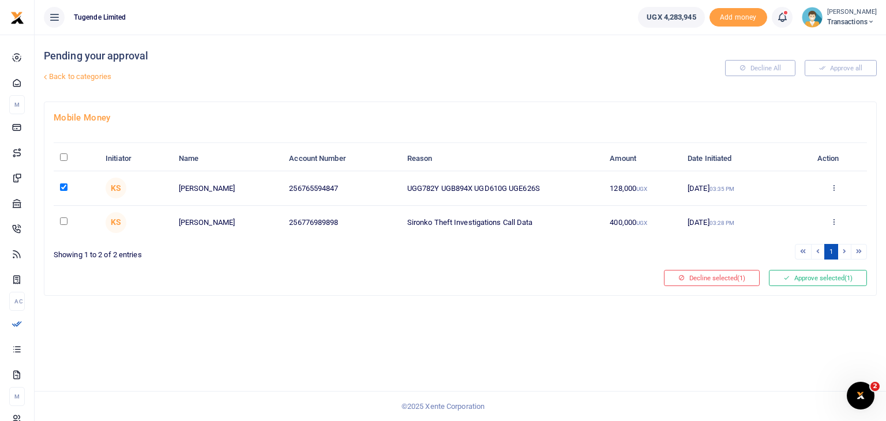
click at [249, 284] on div at bounding box center [354, 278] width 610 height 16
click at [818, 277] on button "Approve selected (1)" at bounding box center [818, 278] width 98 height 16
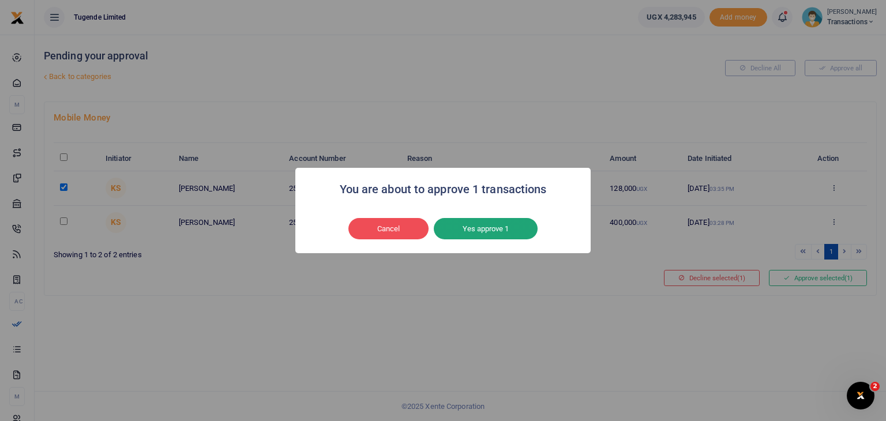
click at [525, 228] on button "Yes approve 1" at bounding box center [486, 229] width 104 height 22
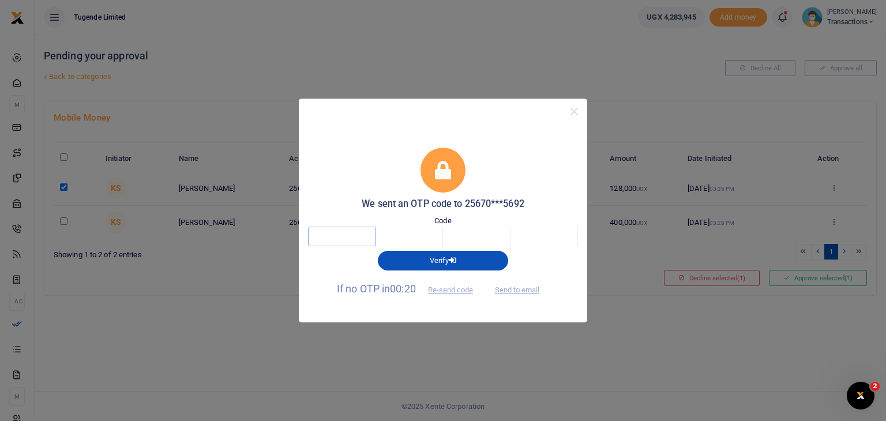
click at [345, 231] on input "text" at bounding box center [341, 237] width 67 height 20
type input "4"
type input "0"
type input "6"
type input "1"
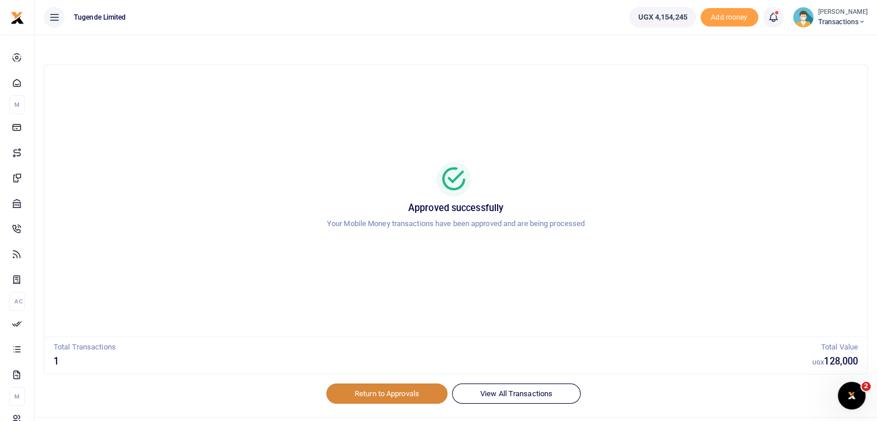
click at [390, 392] on link "Return to Approvals" at bounding box center [386, 394] width 121 height 20
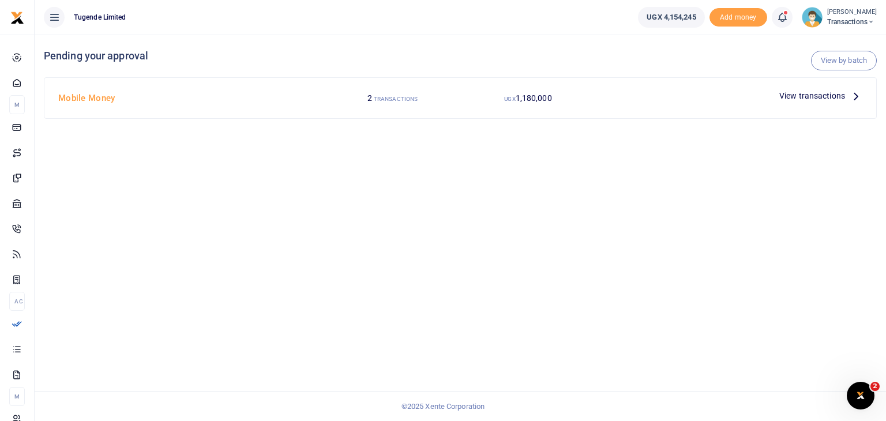
click at [794, 96] on span "View transactions" at bounding box center [812, 95] width 66 height 13
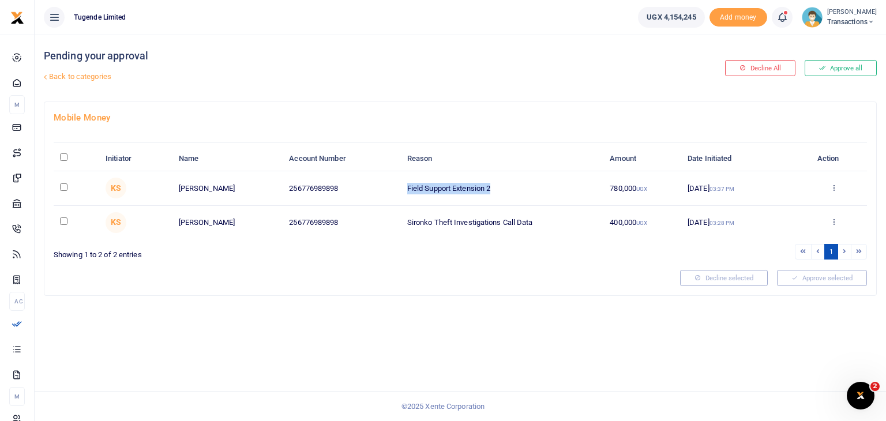
drag, startPoint x: 407, startPoint y: 189, endPoint x: 529, endPoint y: 189, distance: 121.7
click at [529, 189] on td "Field Support Extension 2" at bounding box center [502, 188] width 203 height 34
copy td "Field Support Extension 2"
click at [62, 185] on input "checkbox" at bounding box center [63, 186] width 7 height 7
checkbox input "true"
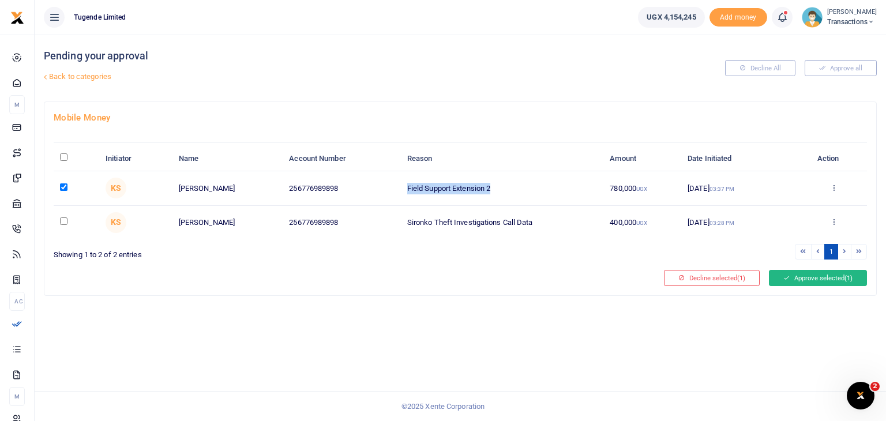
click at [797, 282] on button "Approve selected (1)" at bounding box center [818, 278] width 98 height 16
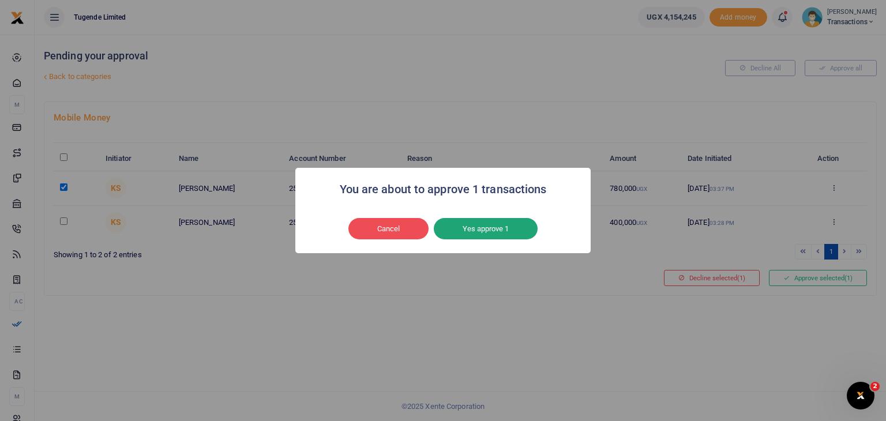
click at [500, 221] on button "Yes approve 1" at bounding box center [486, 229] width 104 height 22
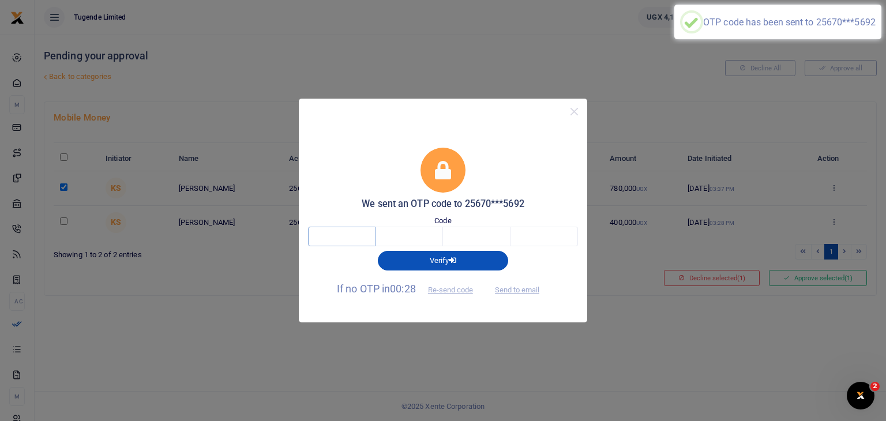
click at [325, 237] on input "text" at bounding box center [341, 237] width 67 height 20
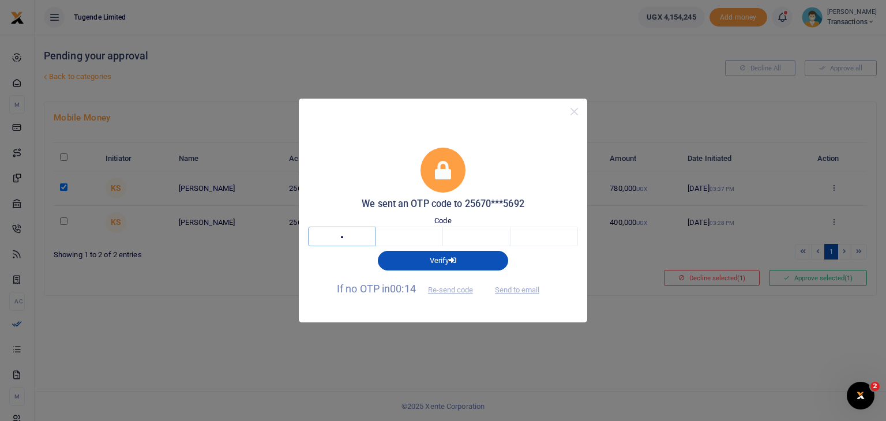
type input "8"
type input "6"
type input "4"
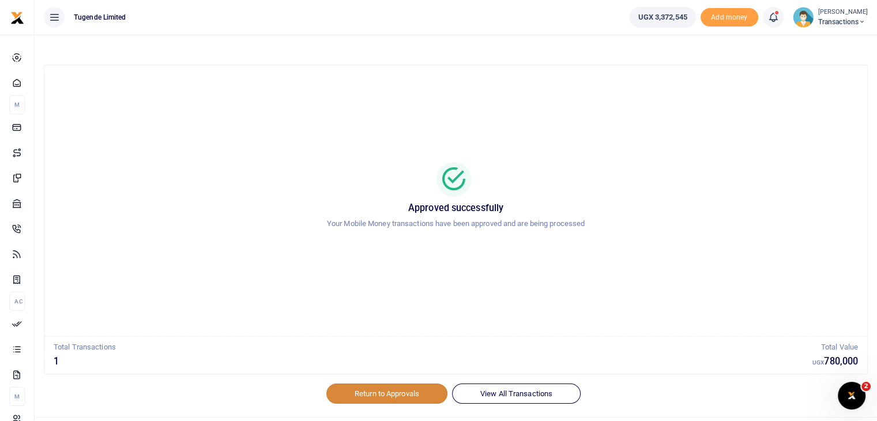
click at [399, 396] on link "Return to Approvals" at bounding box center [386, 394] width 121 height 20
click at [134, 77] on div "Approved successfully Your Mobile Money transactions have been approved and are…" at bounding box center [455, 200] width 795 height 253
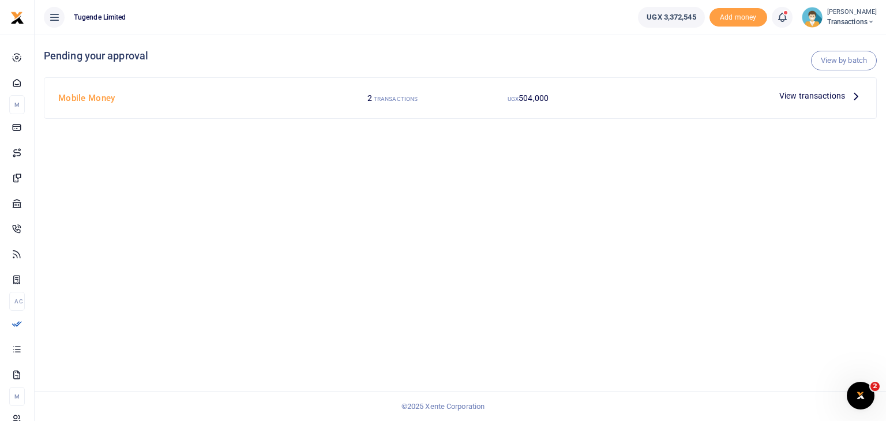
click at [809, 93] on span "View transactions" at bounding box center [812, 95] width 66 height 13
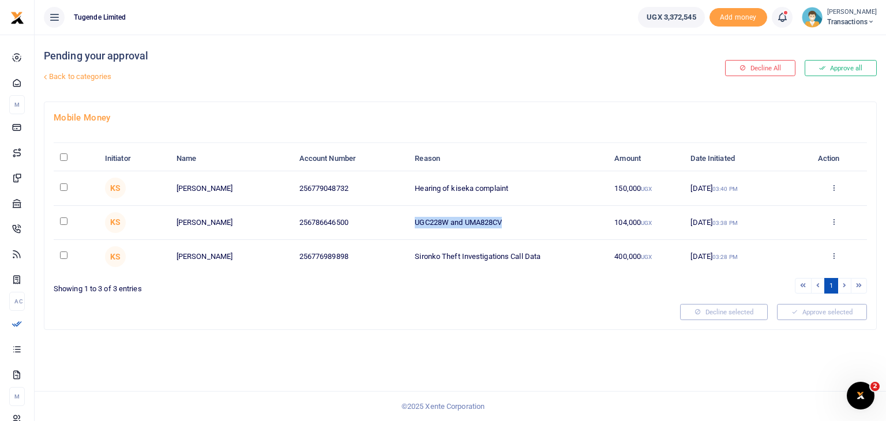
drag, startPoint x: 415, startPoint y: 220, endPoint x: 564, endPoint y: 222, distance: 148.3
click at [564, 222] on td "UGC228W and UMA828CV" at bounding box center [508, 223] width 200 height 34
copy td "UGC228W and UMA828CV"
click at [59, 220] on td at bounding box center [76, 223] width 45 height 34
click at [65, 219] on input "checkbox" at bounding box center [63, 220] width 7 height 7
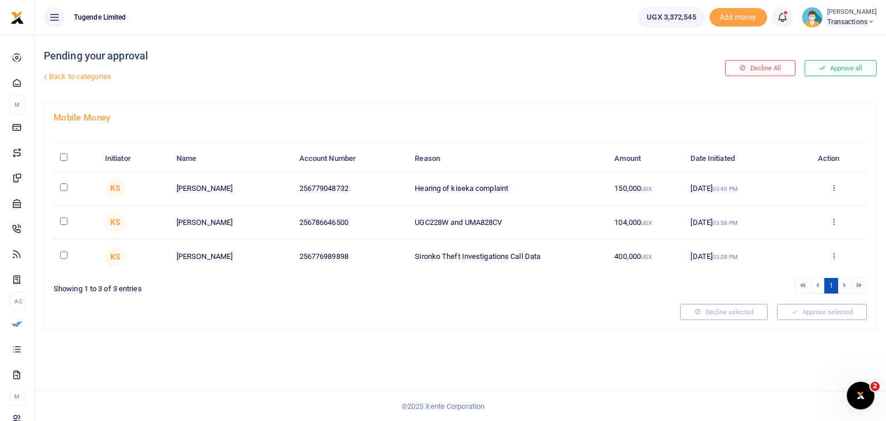
checkbox input "true"
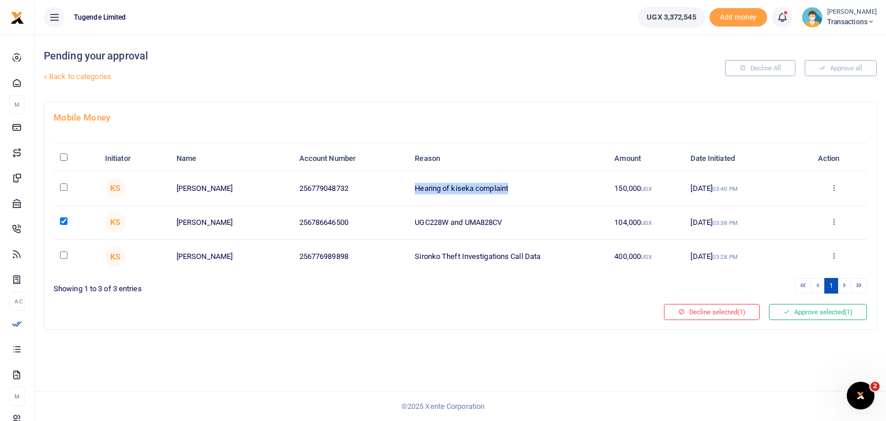
drag, startPoint x: 415, startPoint y: 184, endPoint x: 526, endPoint y: 187, distance: 110.8
click at [526, 187] on td "Hearing of kiseka complaint" at bounding box center [508, 188] width 200 height 34
copy td "Hearing of kiseka complaint"
click at [60, 187] on input "checkbox" at bounding box center [63, 186] width 7 height 7
checkbox input "true"
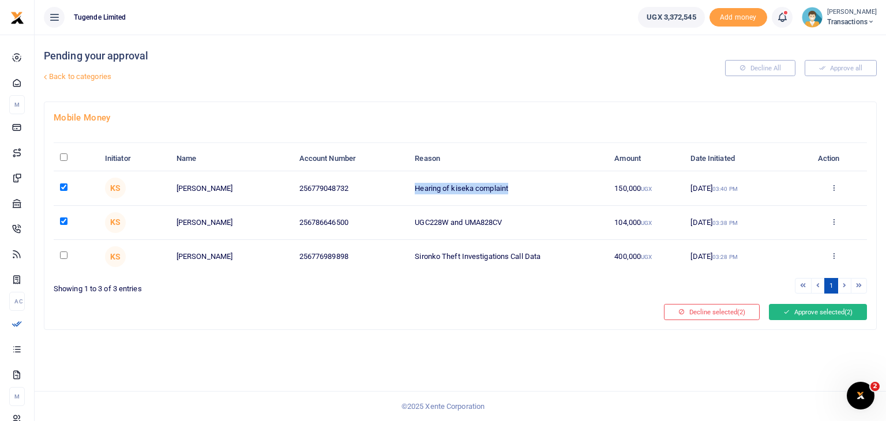
click at [801, 309] on button "Approve selected (2)" at bounding box center [818, 312] width 98 height 16
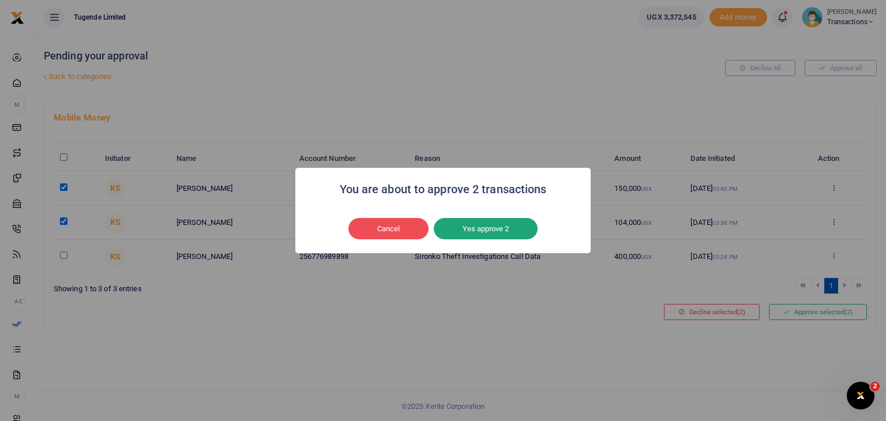
click at [489, 224] on button "Yes approve 2" at bounding box center [486, 229] width 104 height 22
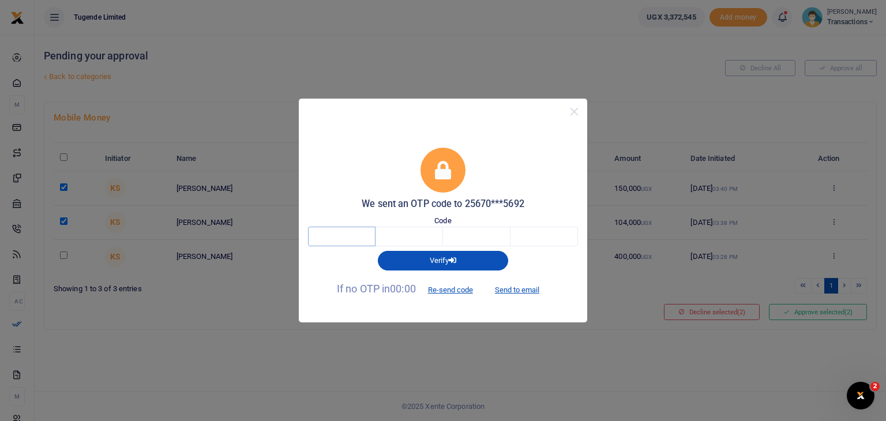
click at [358, 245] on input "text" at bounding box center [341, 237] width 67 height 20
type input "8"
type input "0"
type input "8"
type input "0"
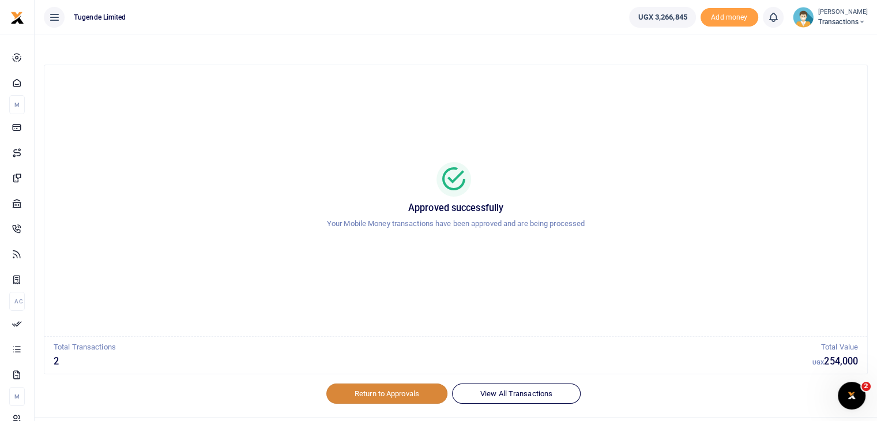
click at [373, 395] on link "Return to Approvals" at bounding box center [386, 394] width 121 height 20
click at [389, 390] on link "Return to Approvals" at bounding box center [386, 394] width 121 height 20
click at [381, 393] on link "Return to Approvals" at bounding box center [386, 394] width 121 height 20
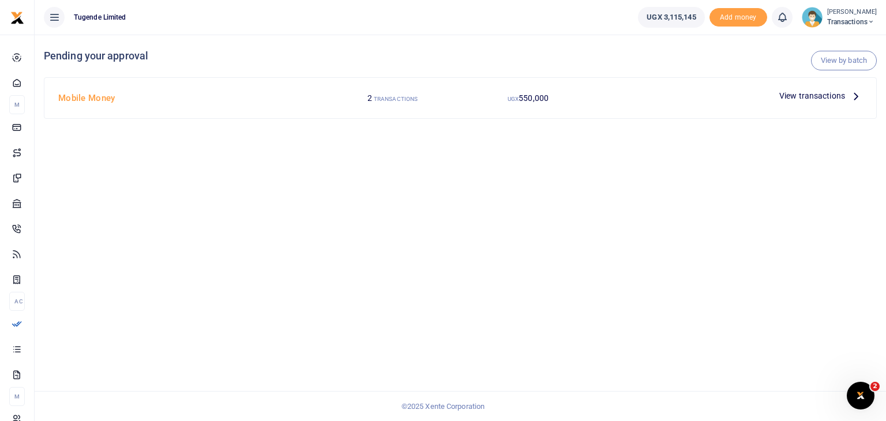
click at [802, 91] on span "View transactions" at bounding box center [812, 95] width 66 height 13
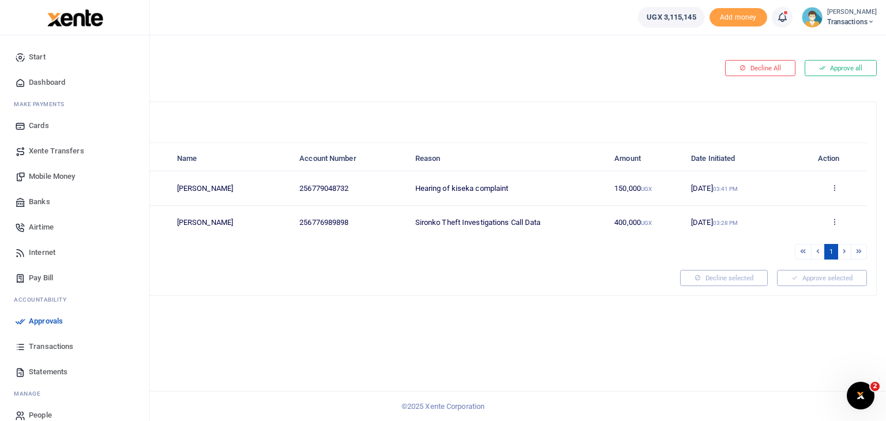
click at [45, 350] on span "Transactions" at bounding box center [51, 347] width 44 height 12
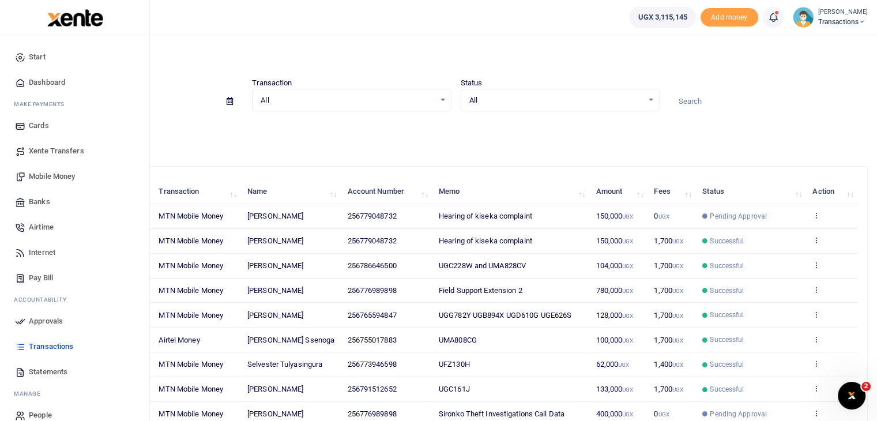
click at [46, 327] on link "Approvals" at bounding box center [74, 321] width 131 height 25
click at [46, 321] on span "Approvals" at bounding box center [46, 322] width 34 height 12
click at [49, 320] on span "Approvals" at bounding box center [46, 322] width 34 height 12
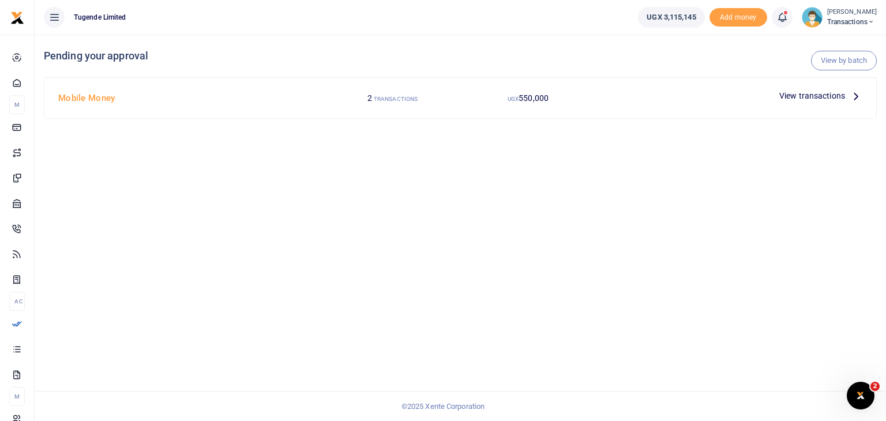
click at [799, 94] on span "View transactions" at bounding box center [812, 95] width 66 height 13
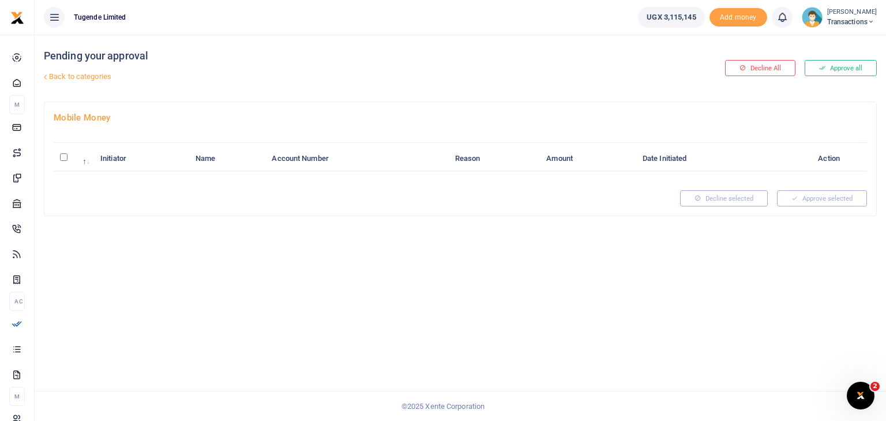
click at [65, 76] on link "Back to categories" at bounding box center [318, 77] width 555 height 20
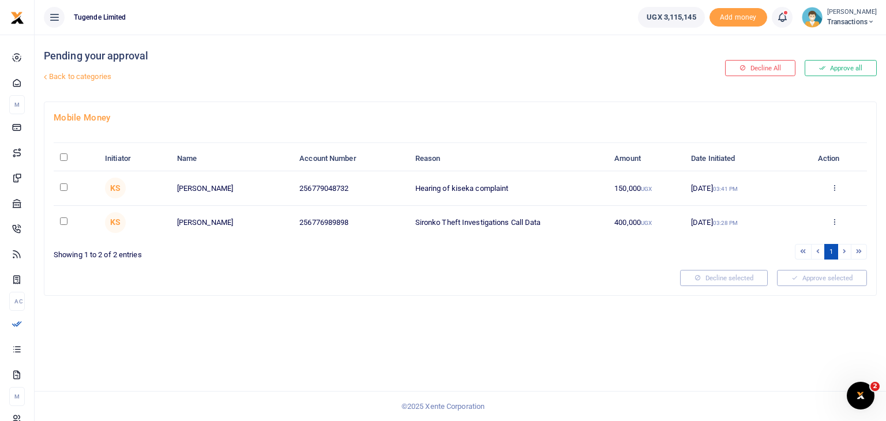
click at [64, 184] on input "checkbox" at bounding box center [63, 186] width 7 height 7
checkbox input "true"
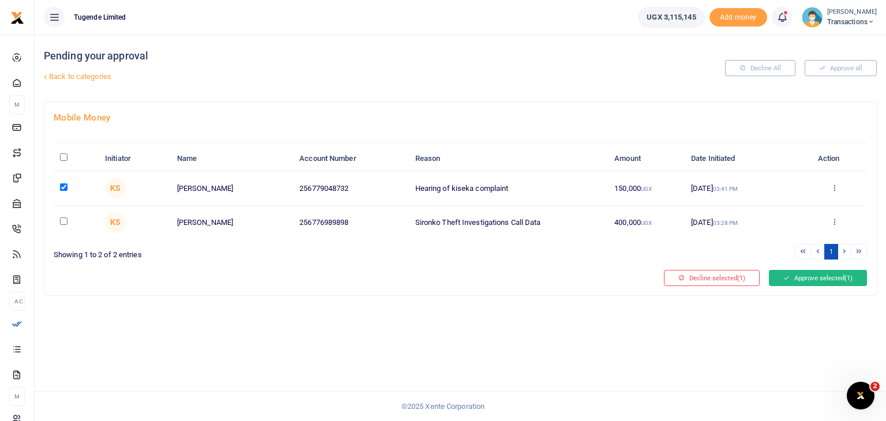
click at [810, 278] on button "Approve selected (1)" at bounding box center [818, 278] width 98 height 16
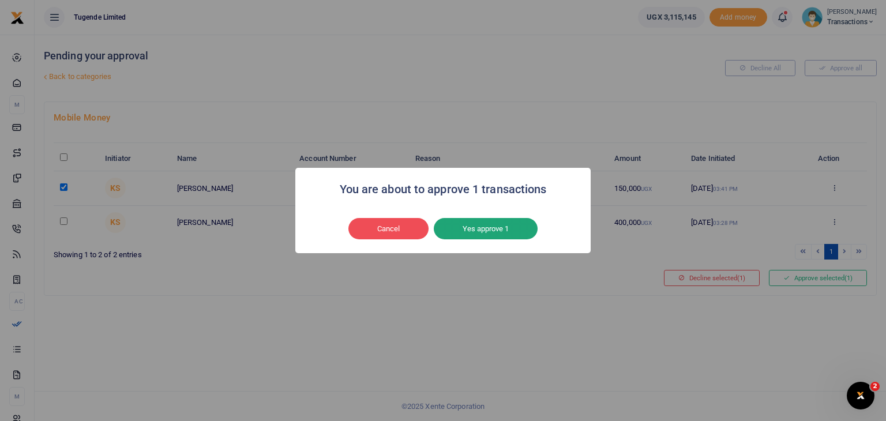
click at [506, 226] on button "Yes approve 1" at bounding box center [486, 229] width 104 height 22
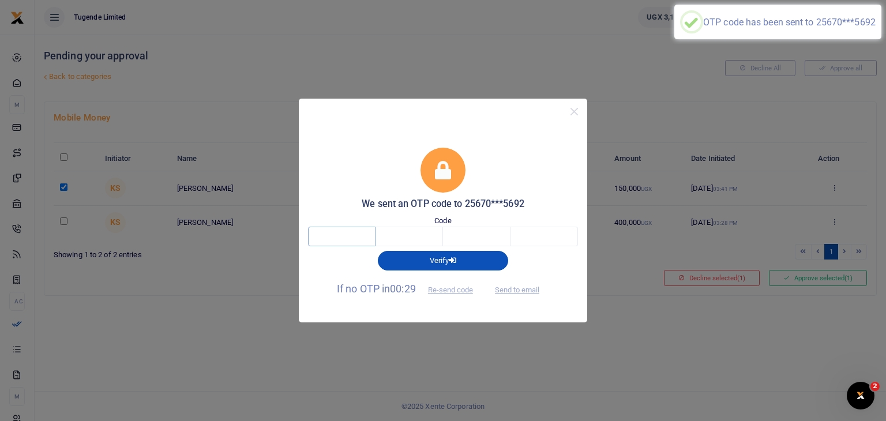
click at [348, 236] on input "text" at bounding box center [341, 237] width 67 height 20
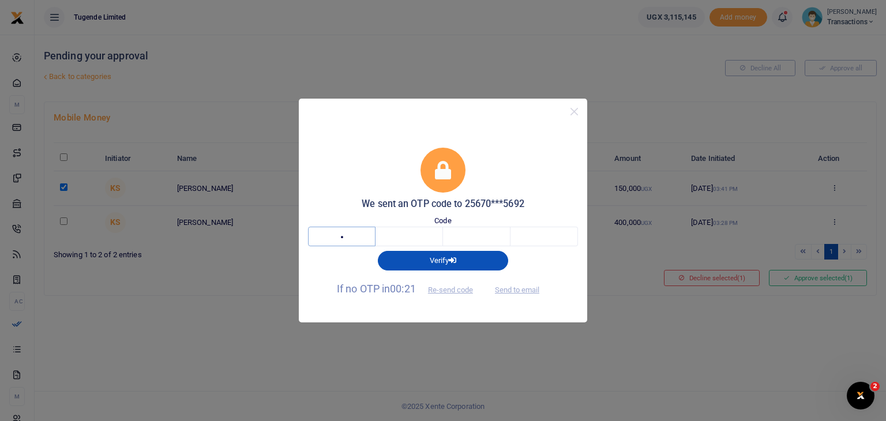
type input "6"
type input "4"
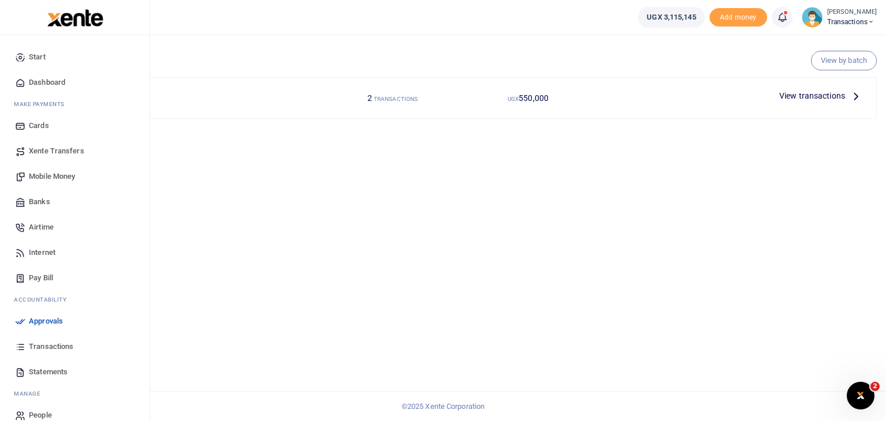
click at [46, 317] on span "Approvals" at bounding box center [46, 322] width 34 height 12
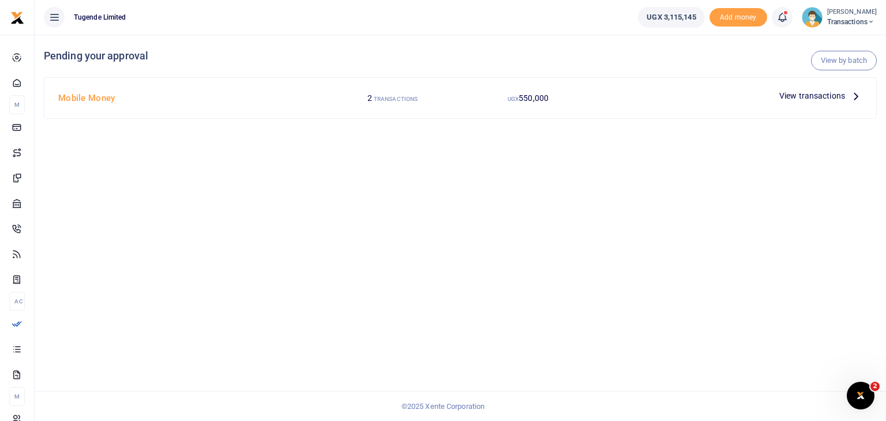
click at [797, 93] on span "View transactions" at bounding box center [812, 95] width 66 height 13
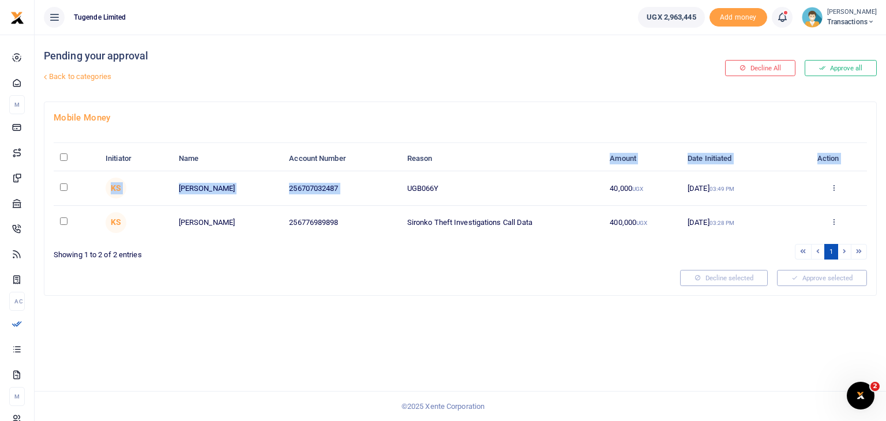
drag, startPoint x: 407, startPoint y: 187, endPoint x: 490, endPoint y: 170, distance: 84.3
click at [490, 170] on table "Initiator Name Account Number Reason Amount Date Initiated Action KS [PERSON_NA…" at bounding box center [460, 193] width 813 height 93
click at [418, 185] on td "UGB066Y" at bounding box center [502, 188] width 203 height 34
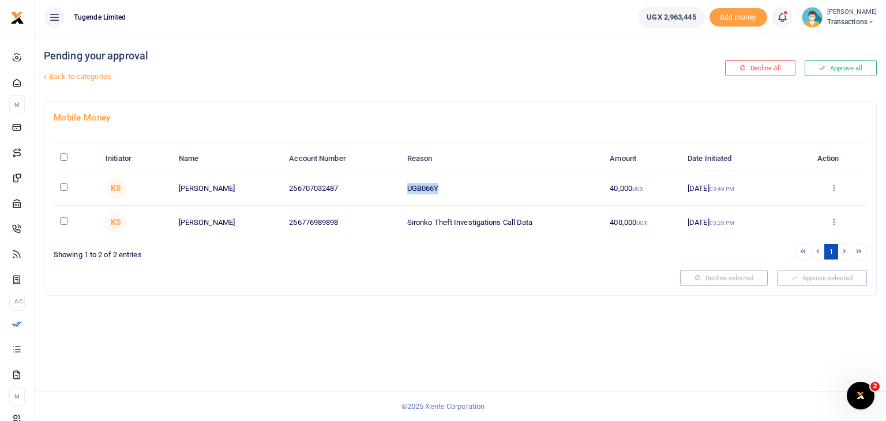
drag, startPoint x: 408, startPoint y: 185, endPoint x: 457, endPoint y: 186, distance: 49.0
click at [457, 186] on td "UGB066Y" at bounding box center [502, 188] width 203 height 34
copy td "UGB066Y"
click at [65, 187] on input "checkbox" at bounding box center [63, 186] width 7 height 7
checkbox input "true"
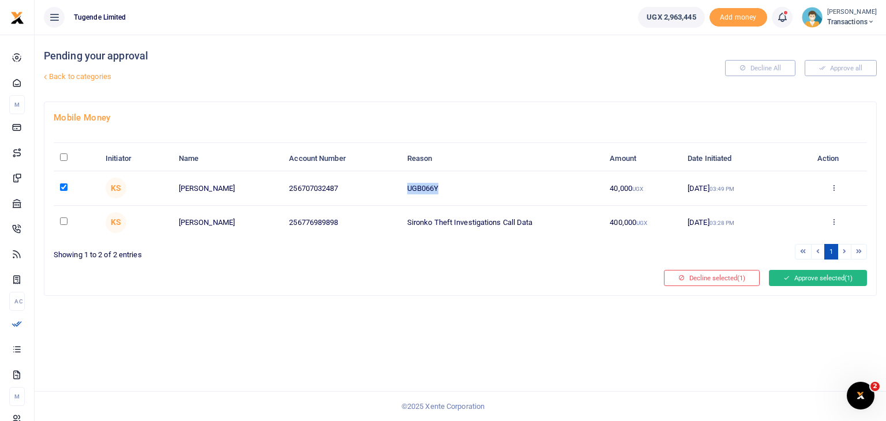
click at [808, 274] on button "Approve selected (1)" at bounding box center [818, 278] width 98 height 16
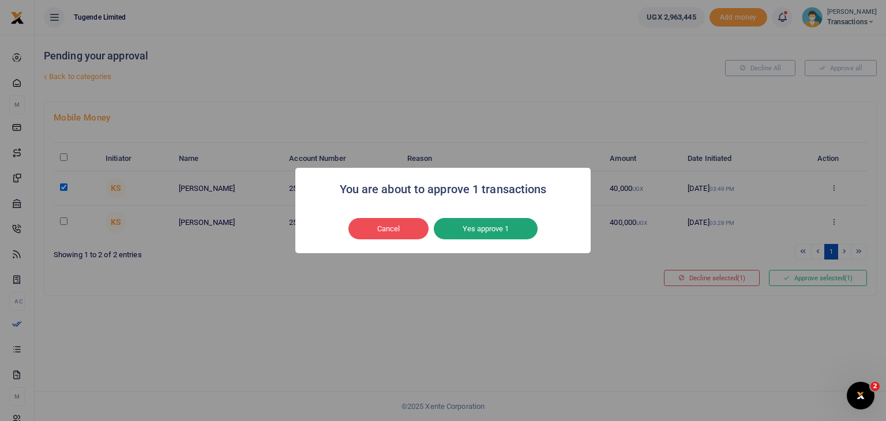
click at [502, 229] on button "Yes approve 1" at bounding box center [486, 229] width 104 height 22
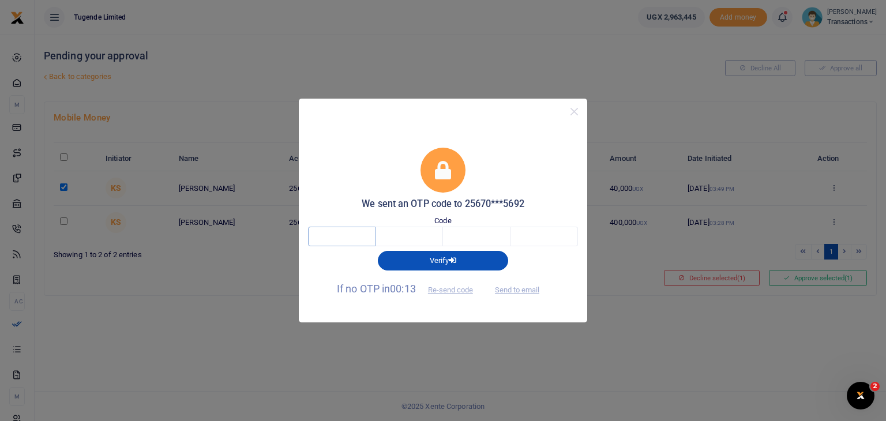
click at [364, 231] on input "text" at bounding box center [341, 237] width 67 height 20
type input "2"
type input "7"
type input "2"
type input "7"
